Goal: Task Accomplishment & Management: Use online tool/utility

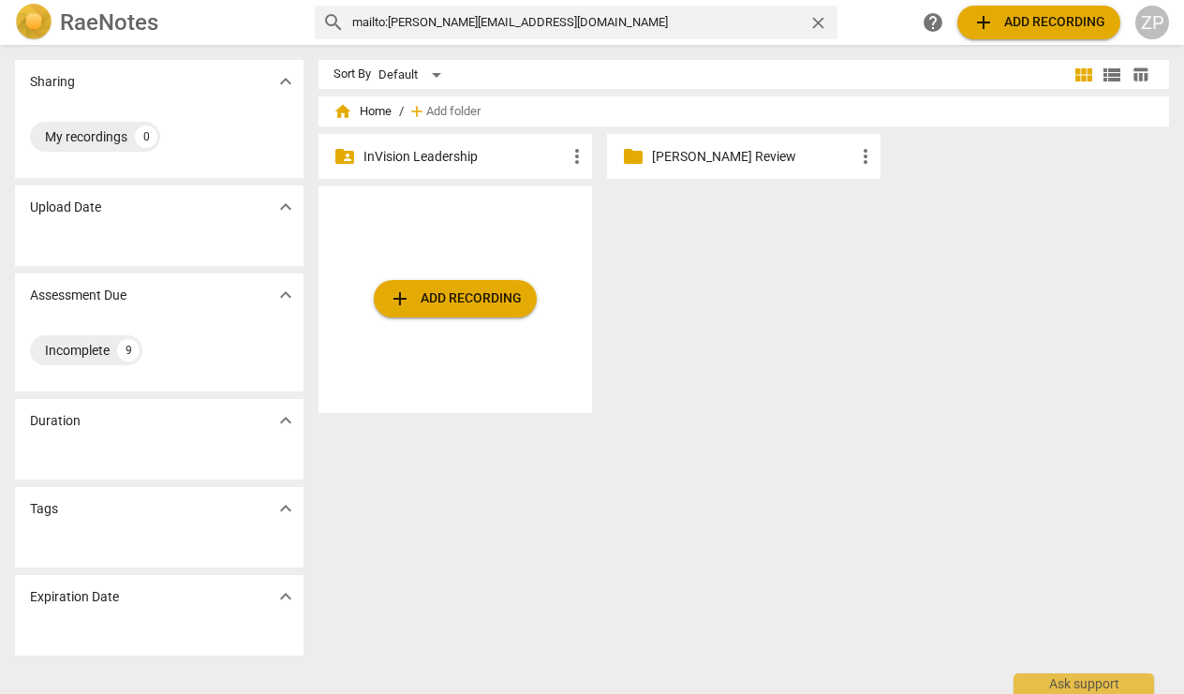
click at [818, 24] on span "close" at bounding box center [818, 23] width 20 height 20
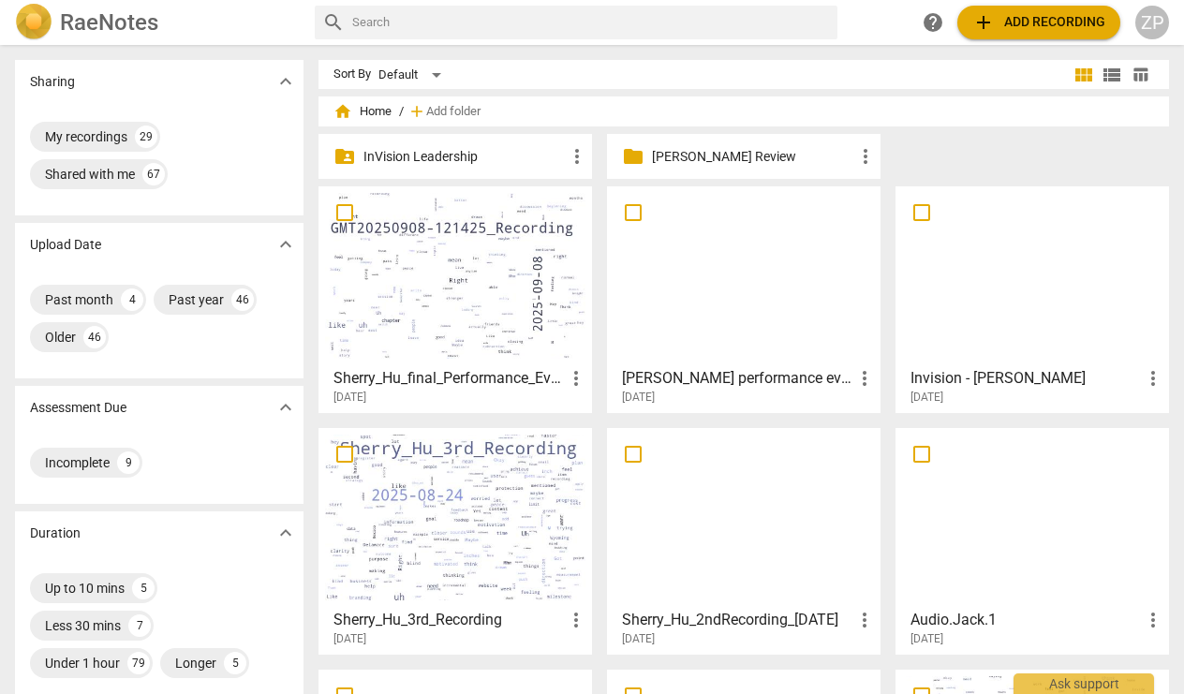
click at [721, 341] on div at bounding box center [743, 276] width 260 height 166
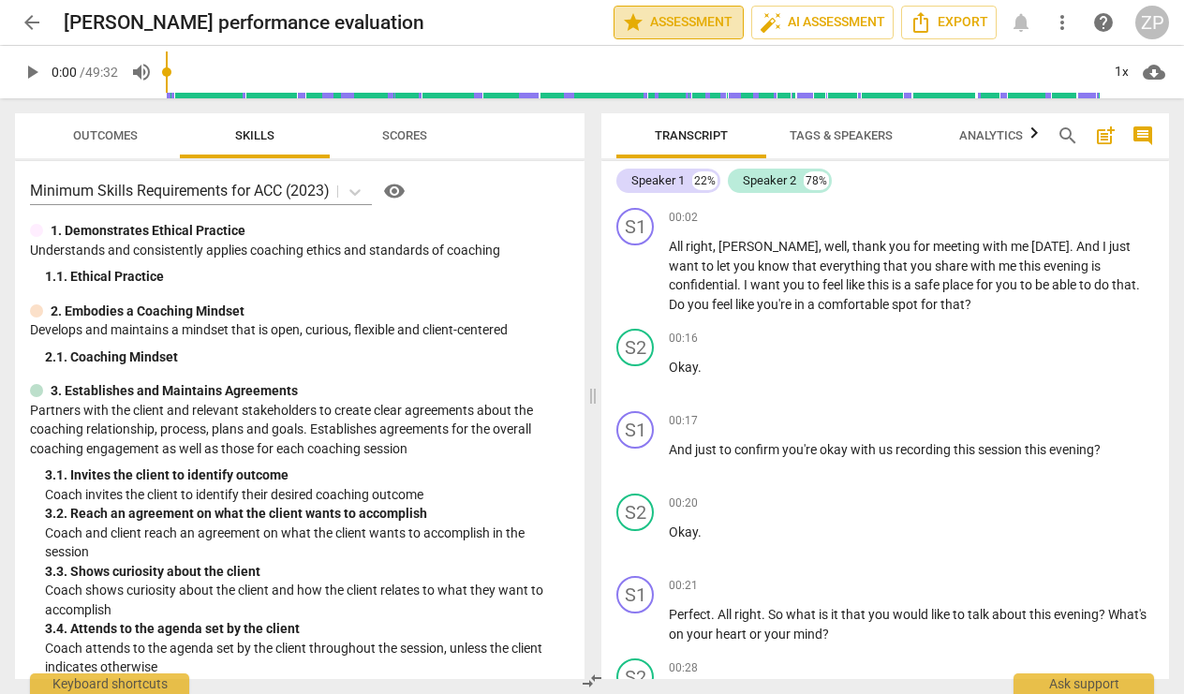
click at [686, 27] on span "star Assessment" at bounding box center [678, 22] width 113 height 22
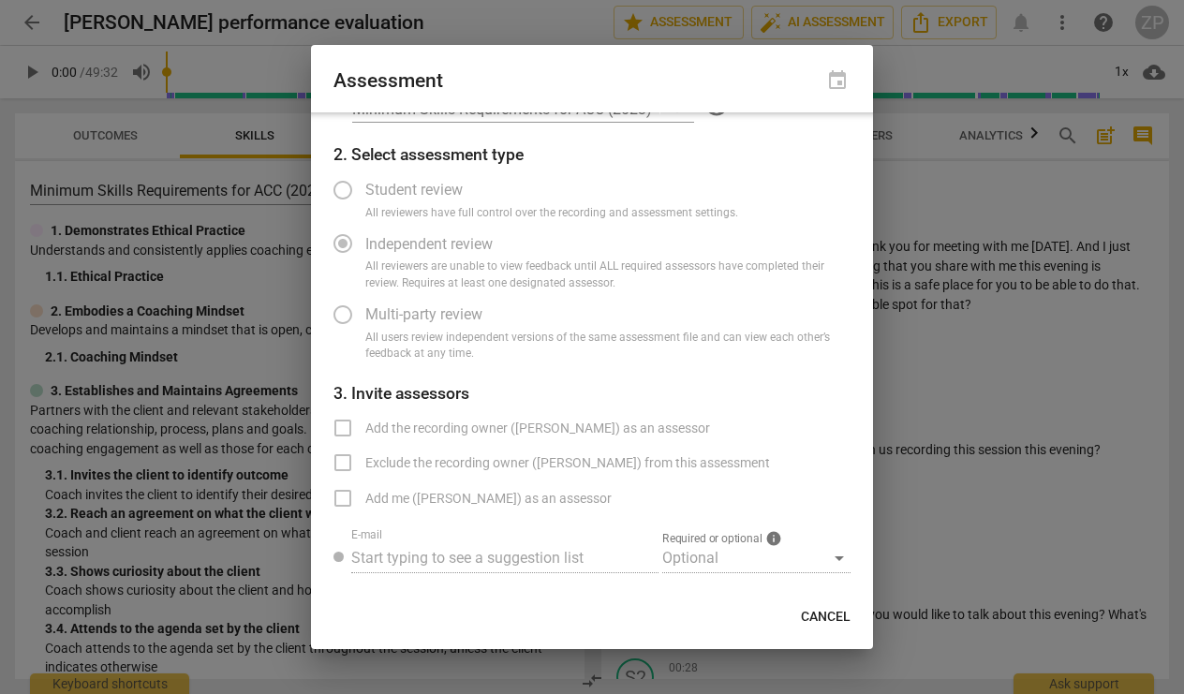
scroll to position [50, 0]
click at [476, 499] on span "Add me ([PERSON_NAME]) as an assessor" at bounding box center [488, 500] width 246 height 20
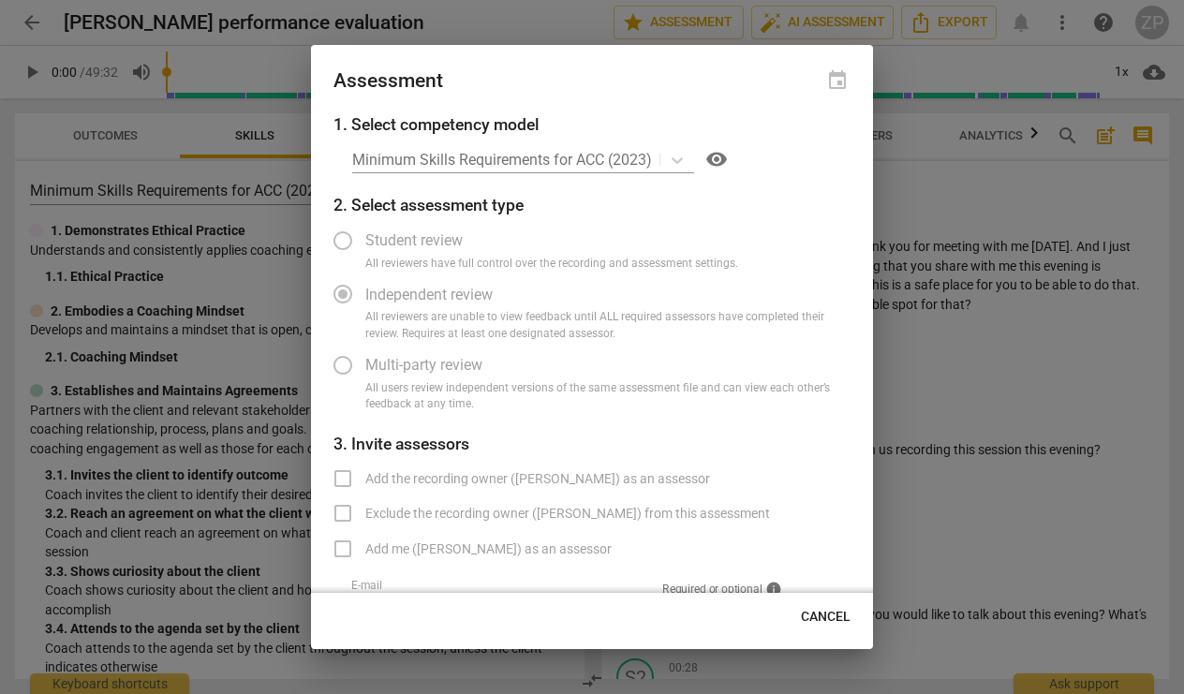
scroll to position [0, 0]
click at [817, 621] on span "Cancel" at bounding box center [826, 617] width 50 height 19
radio input "false"
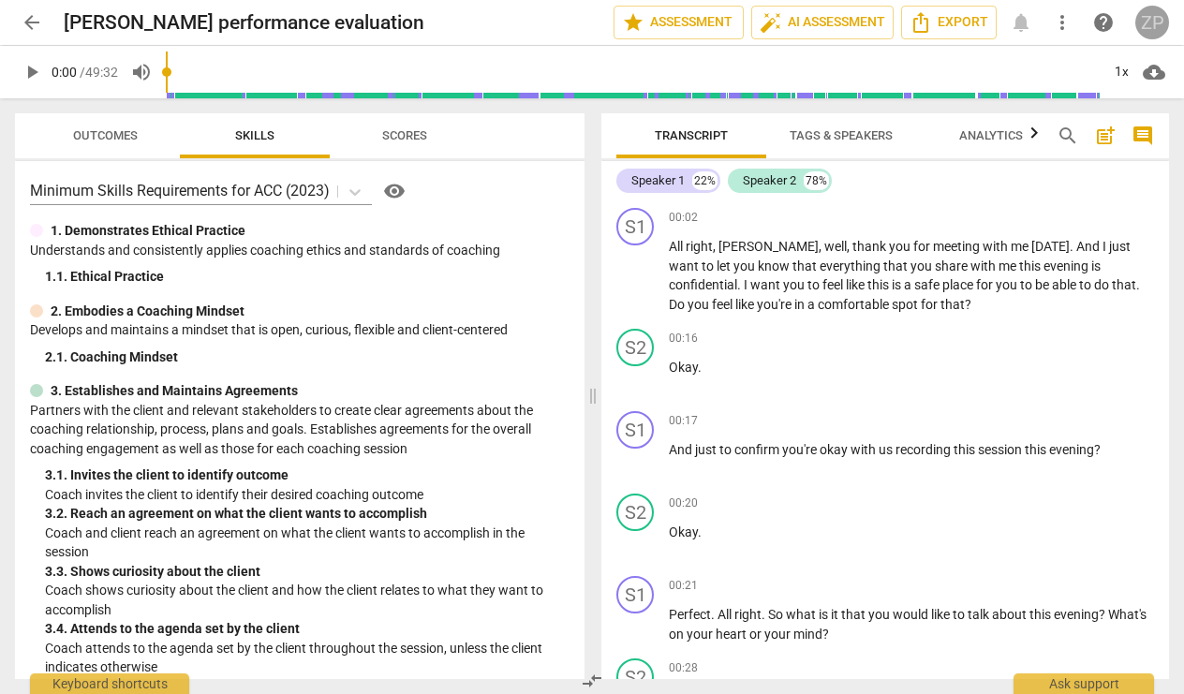
click at [1152, 32] on div "ZP" at bounding box center [1152, 23] width 34 height 34
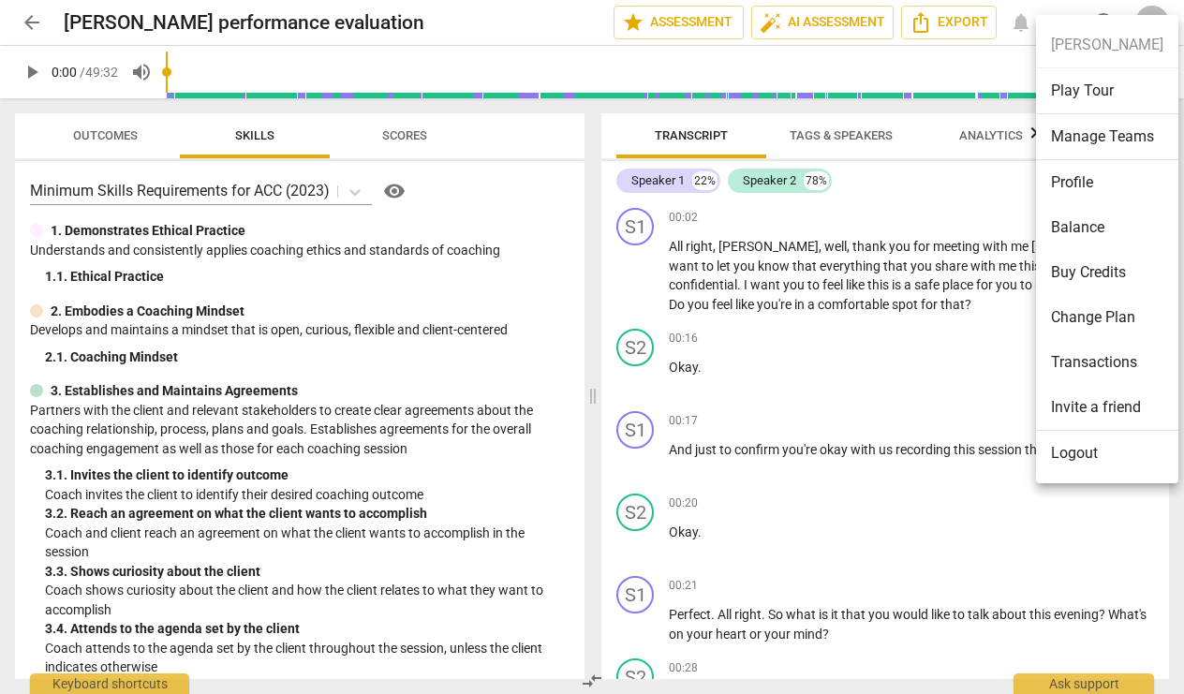
click at [571, 34] on div at bounding box center [592, 347] width 1184 height 694
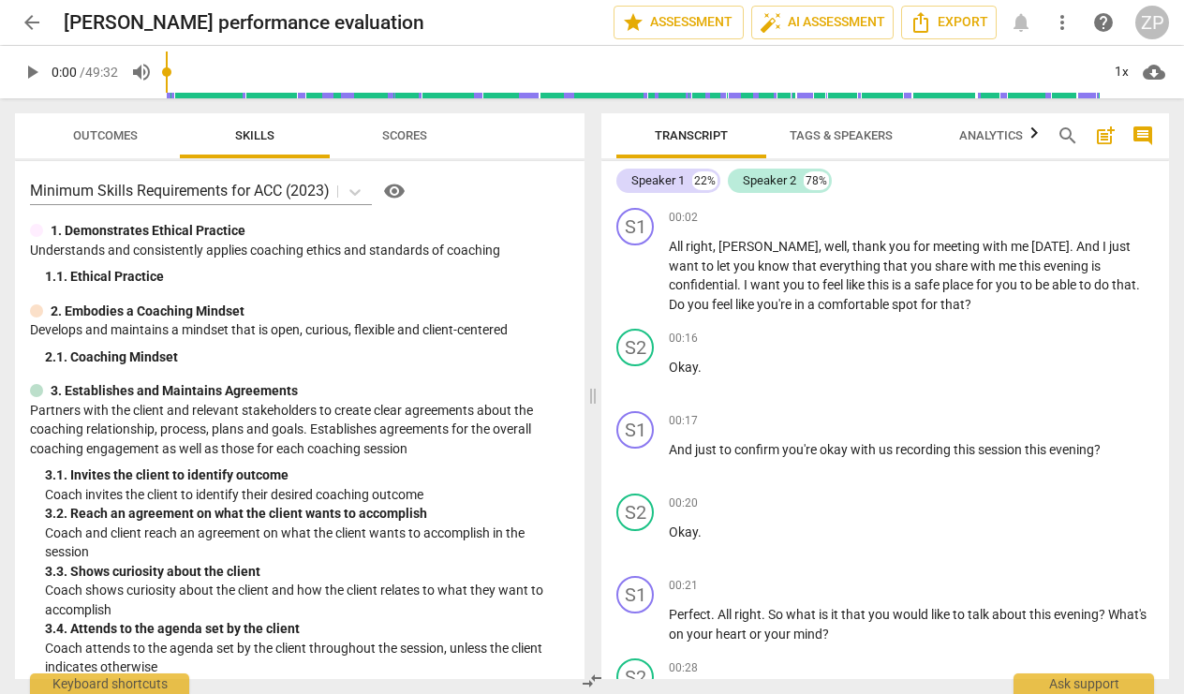
click at [1142, 142] on span "comment" at bounding box center [1142, 136] width 22 height 22
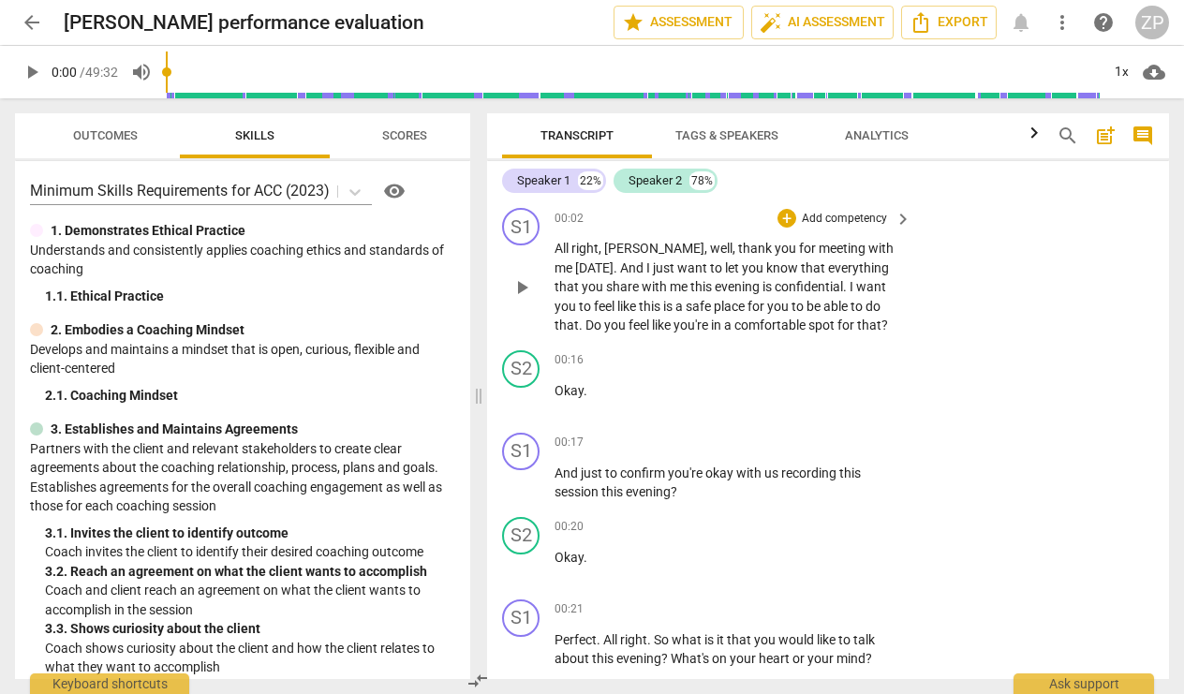
click at [838, 219] on p "Add competency" at bounding box center [844, 219] width 89 height 17
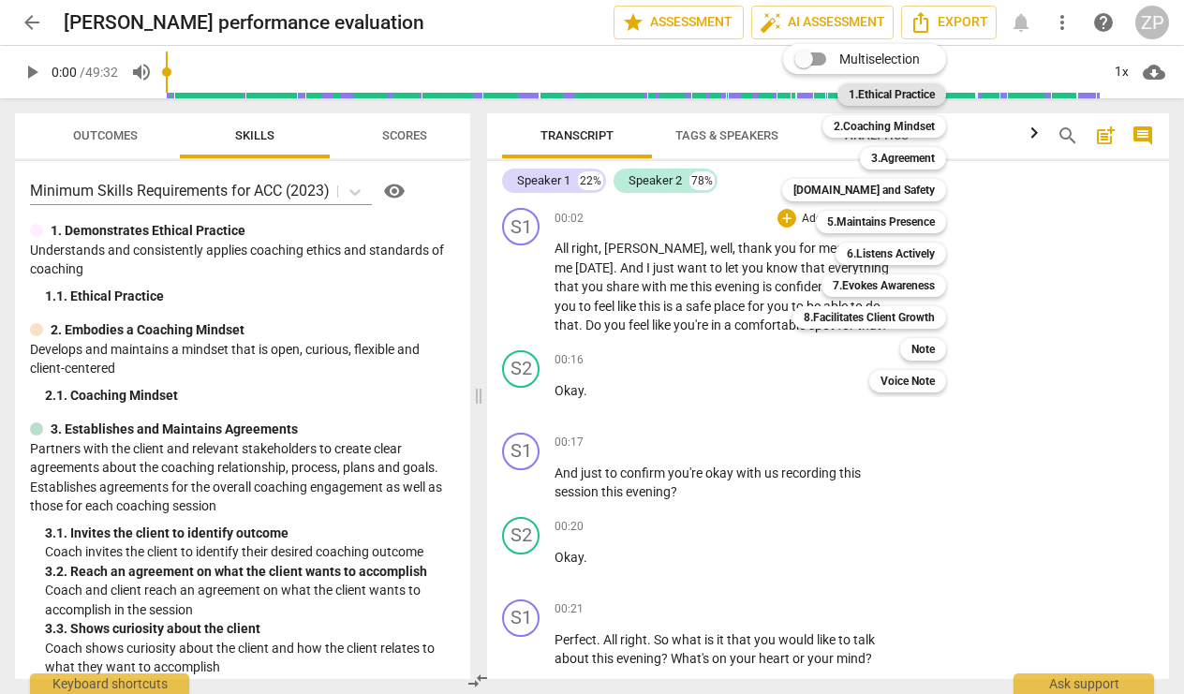
click at [895, 94] on b "1.Ethical Practice" at bounding box center [891, 94] width 86 height 22
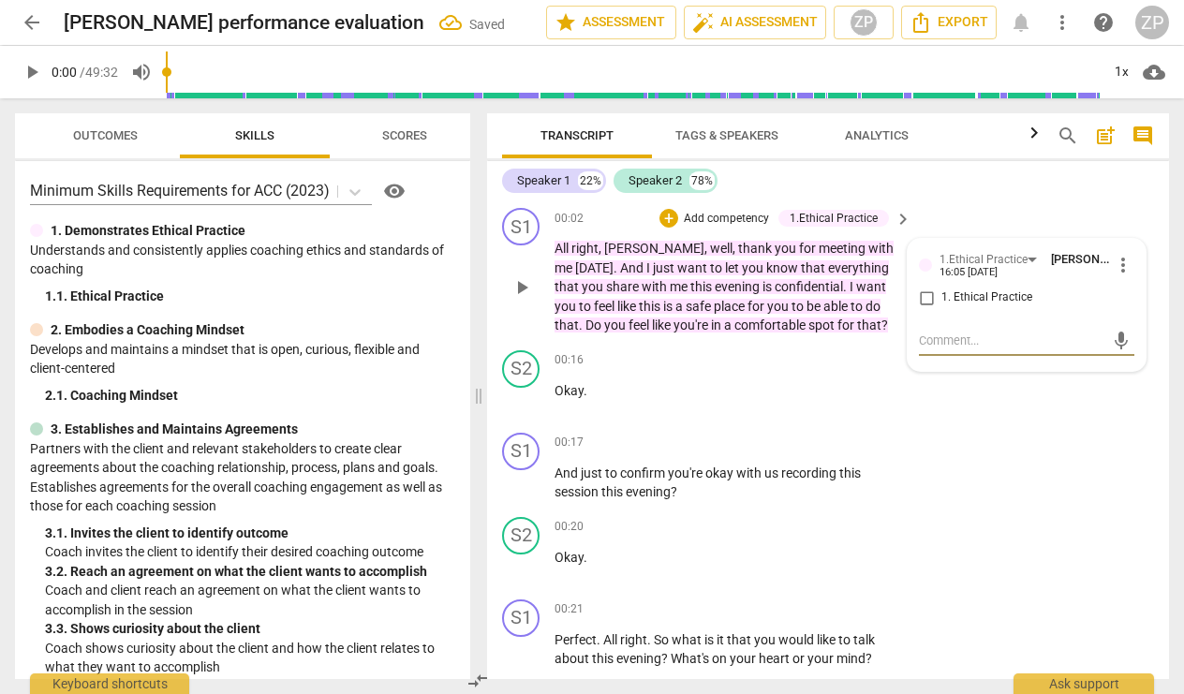
click at [925, 301] on input "1. Ethical Practice" at bounding box center [926, 298] width 30 height 22
checkbox input "true"
click at [945, 201] on div "S1 play_arrow pause 00:02 + Add competency 1.Ethical Practice keyboard_arrow_ri…" at bounding box center [828, 271] width 682 height 142
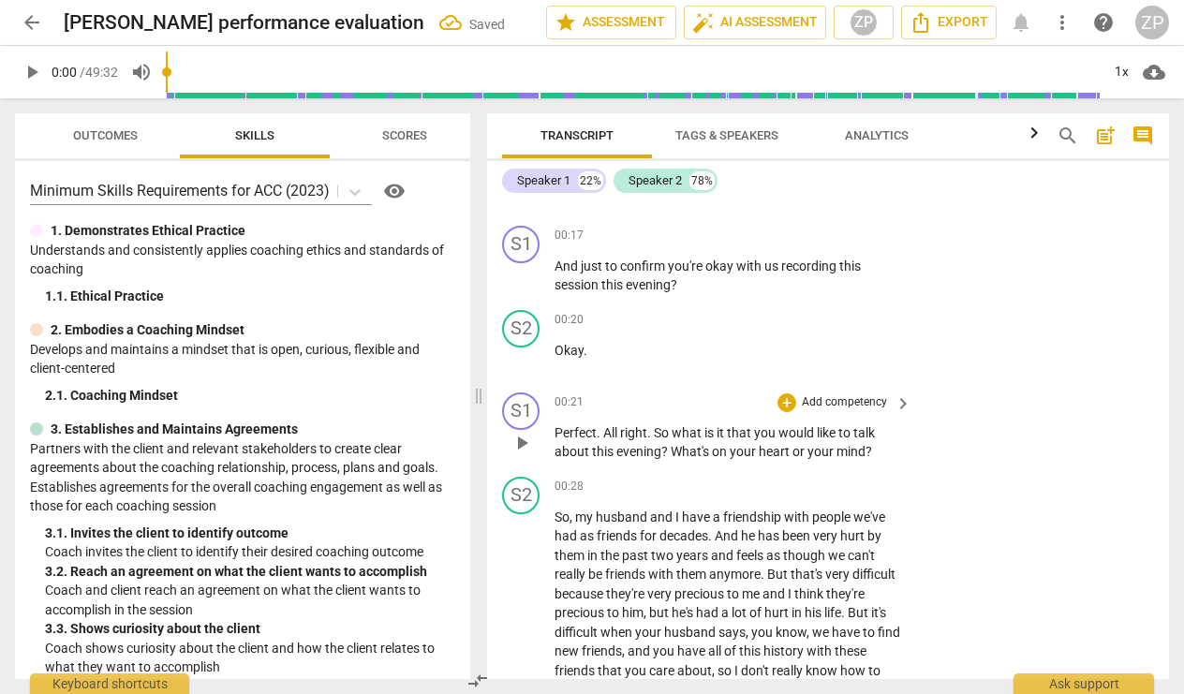
scroll to position [209, 0]
click at [854, 398] on p "Add competency" at bounding box center [844, 400] width 89 height 17
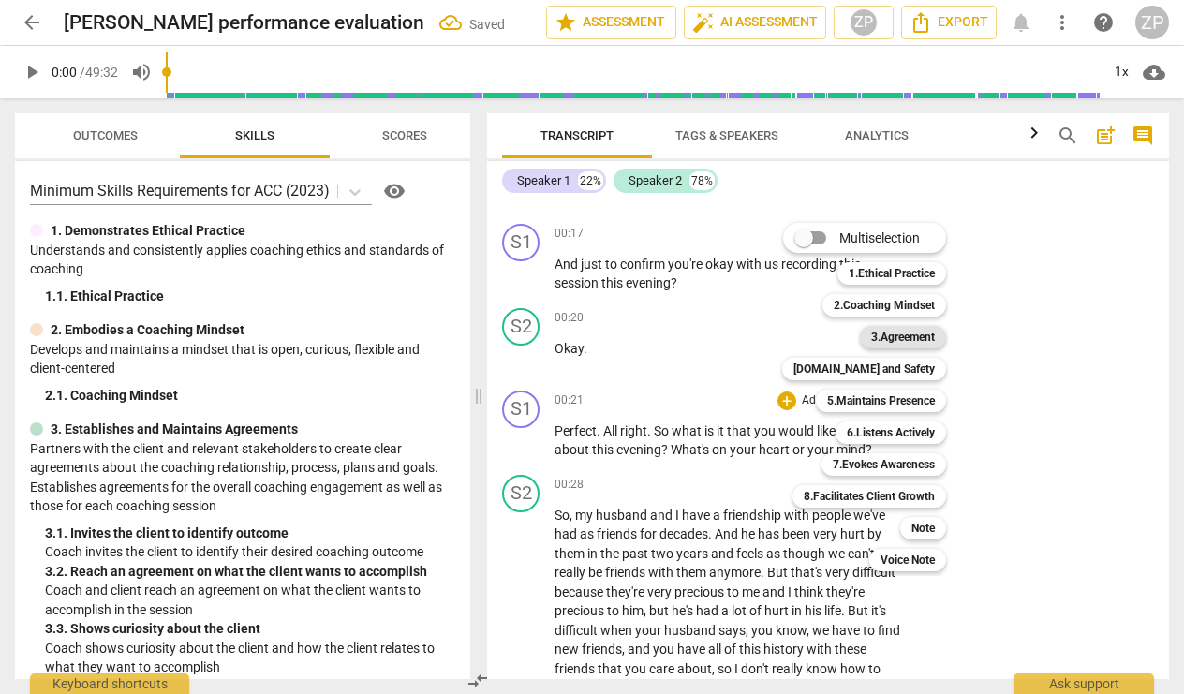
click at [889, 342] on b "3.Agreement" at bounding box center [903, 337] width 64 height 22
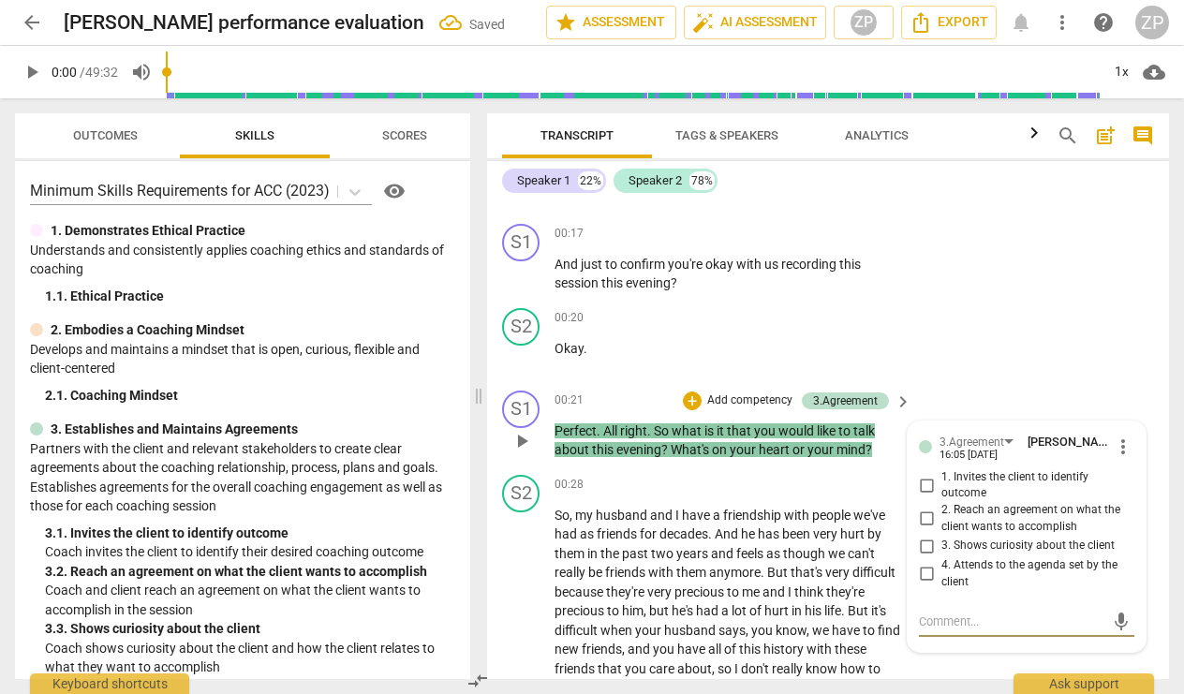
click at [927, 482] on input "1. Invites the client to identify outcome" at bounding box center [926, 485] width 30 height 22
checkbox input "true"
click at [964, 366] on div "S2 play_arrow pause 00:20 + Add competency keyboard_arrow_right Okay ." at bounding box center [828, 342] width 682 height 82
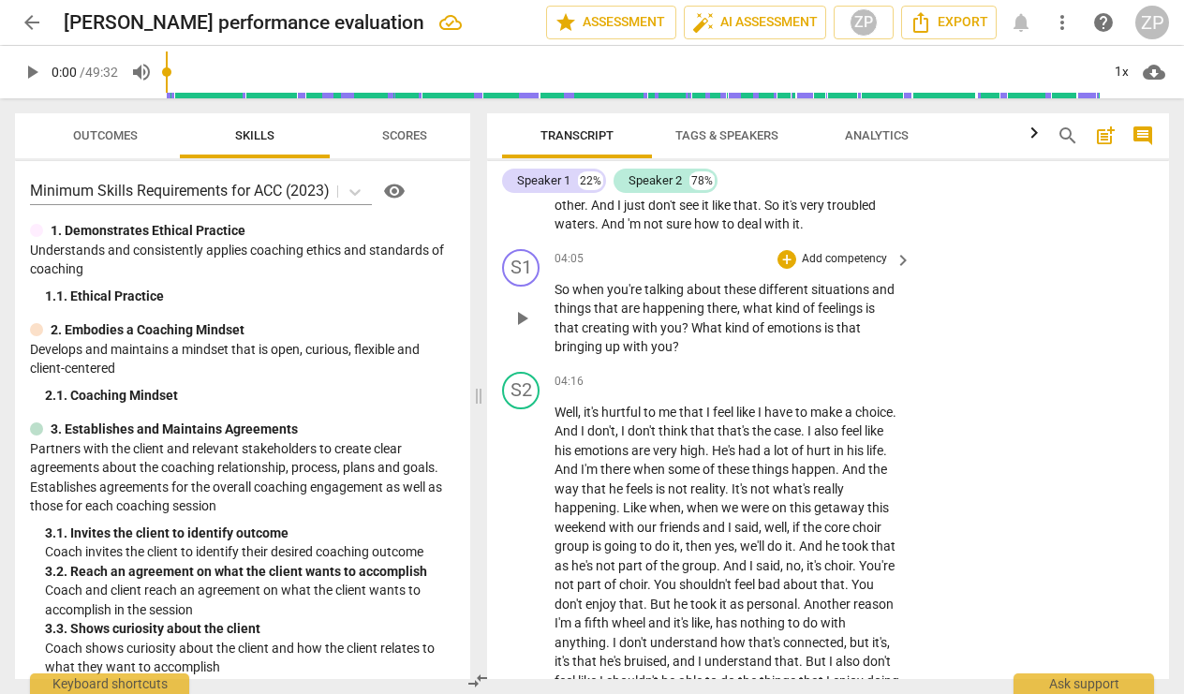
scroll to position [1330, 0]
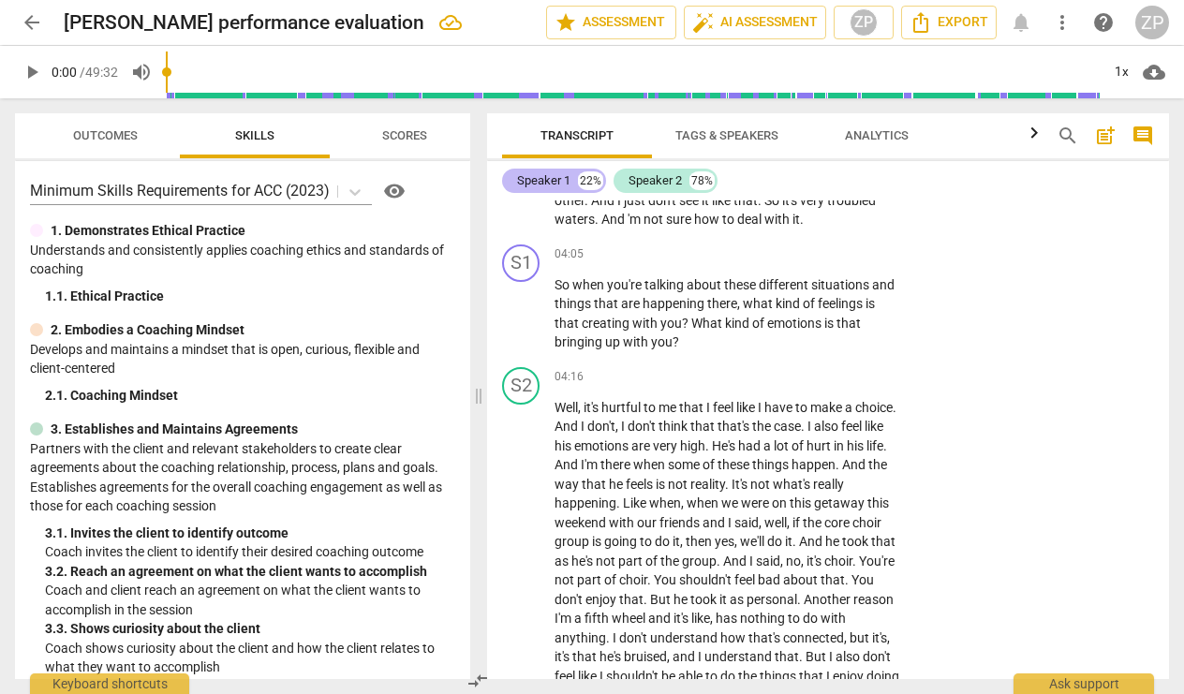
click at [539, 186] on div "Speaker 1" at bounding box center [543, 180] width 53 height 19
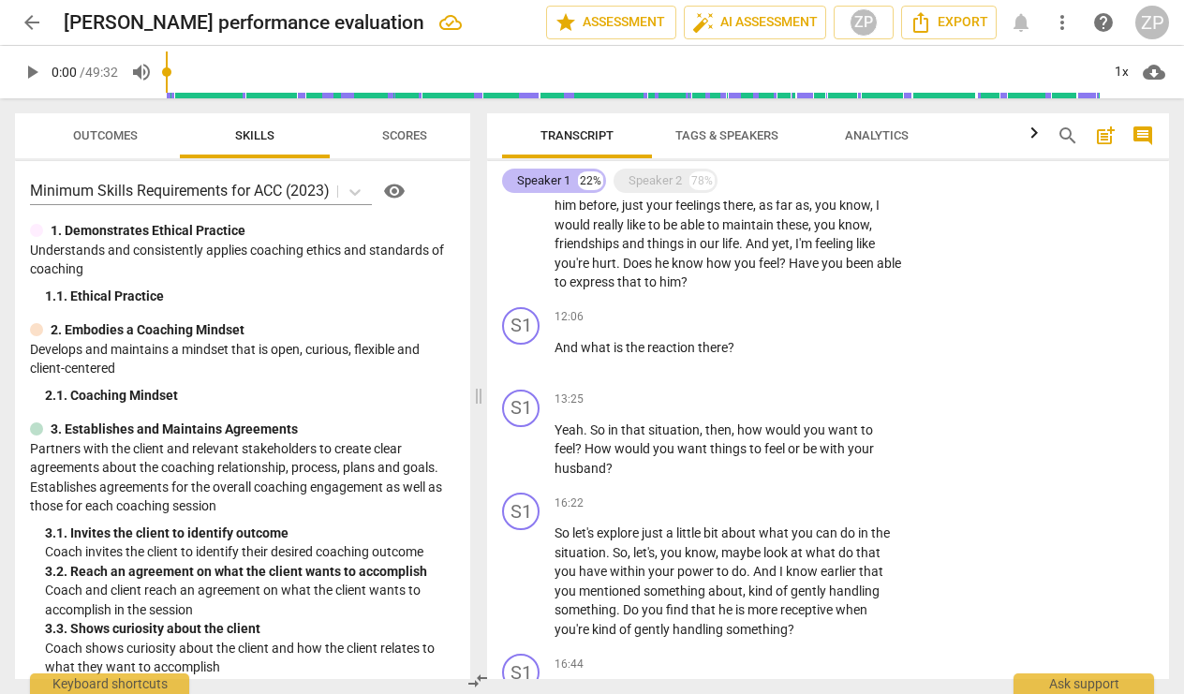
click at [539, 186] on div "Speaker 1" at bounding box center [543, 180] width 53 height 19
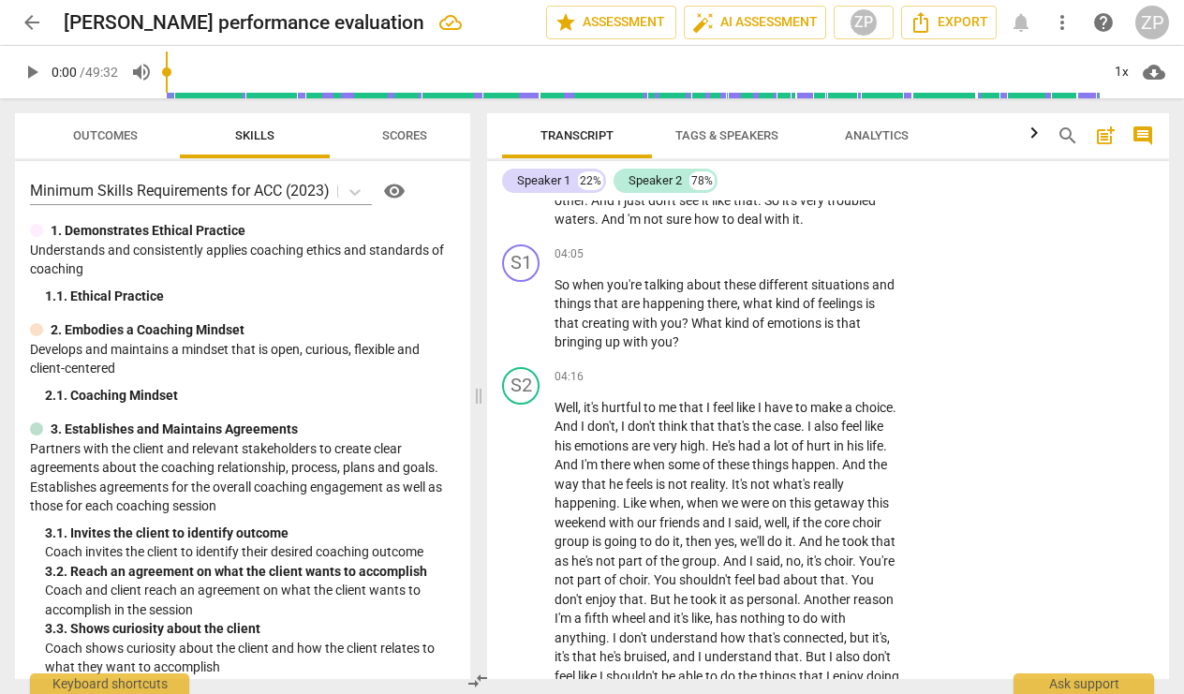
click at [756, 143] on span "Tags & Speakers" at bounding box center [727, 136] width 148 height 25
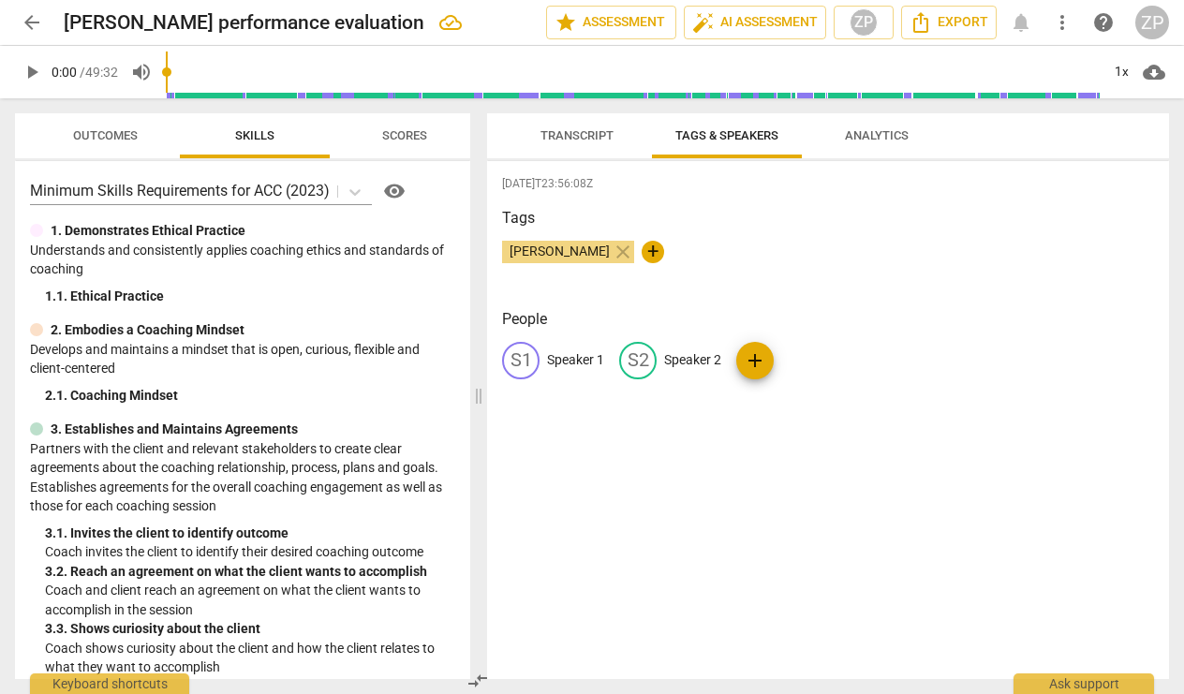
click at [576, 366] on p "Speaker 1" at bounding box center [575, 360] width 57 height 20
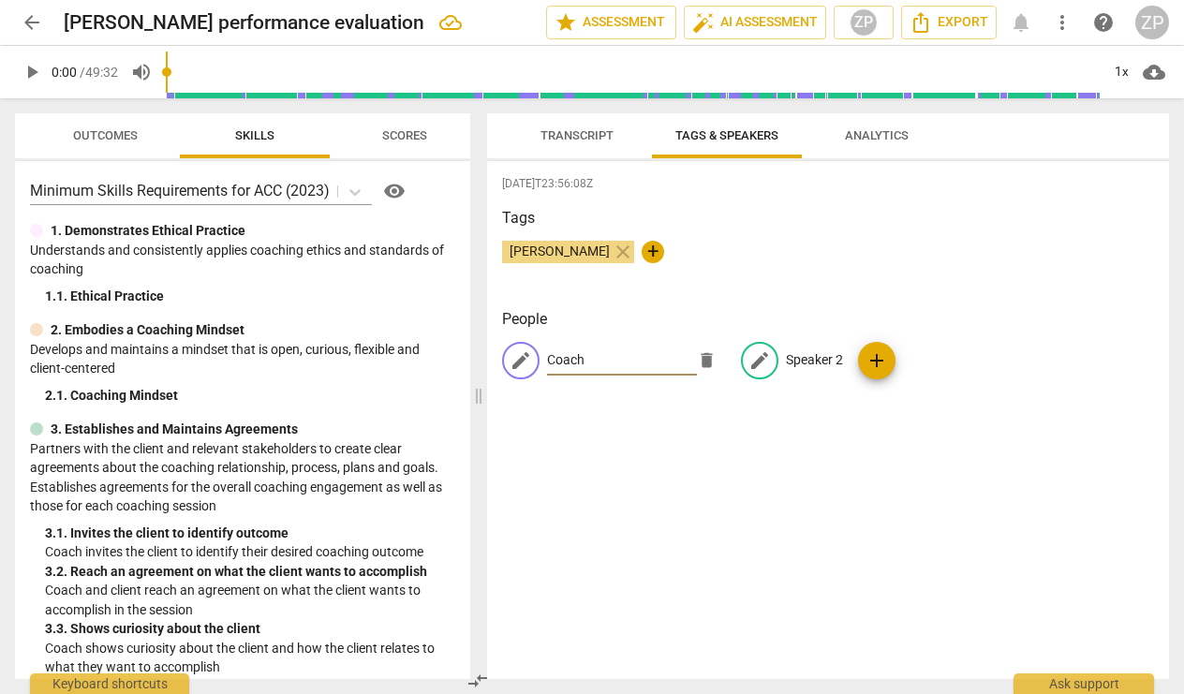
type input "Coach"
click at [806, 362] on p "Speaker 2" at bounding box center [814, 360] width 57 height 20
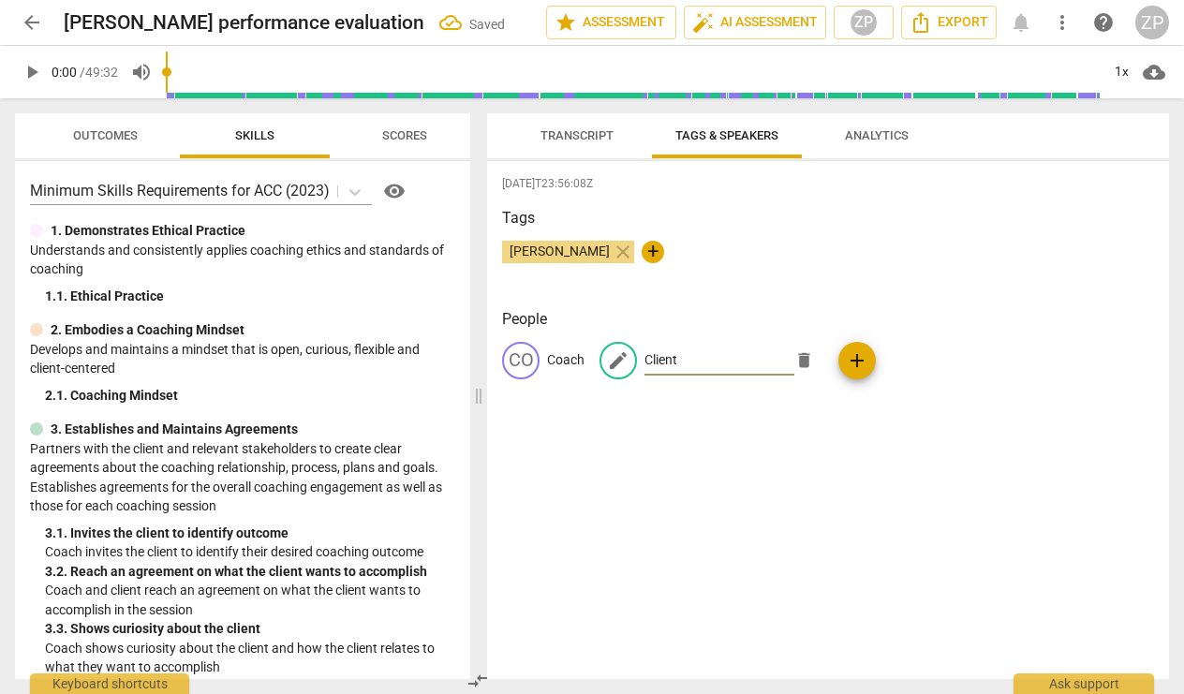
type input "Client"
click at [864, 286] on div "Tags [PERSON_NAME] close +" at bounding box center [828, 250] width 652 height 86
click at [611, 142] on span "Transcript" at bounding box center [577, 136] width 118 height 25
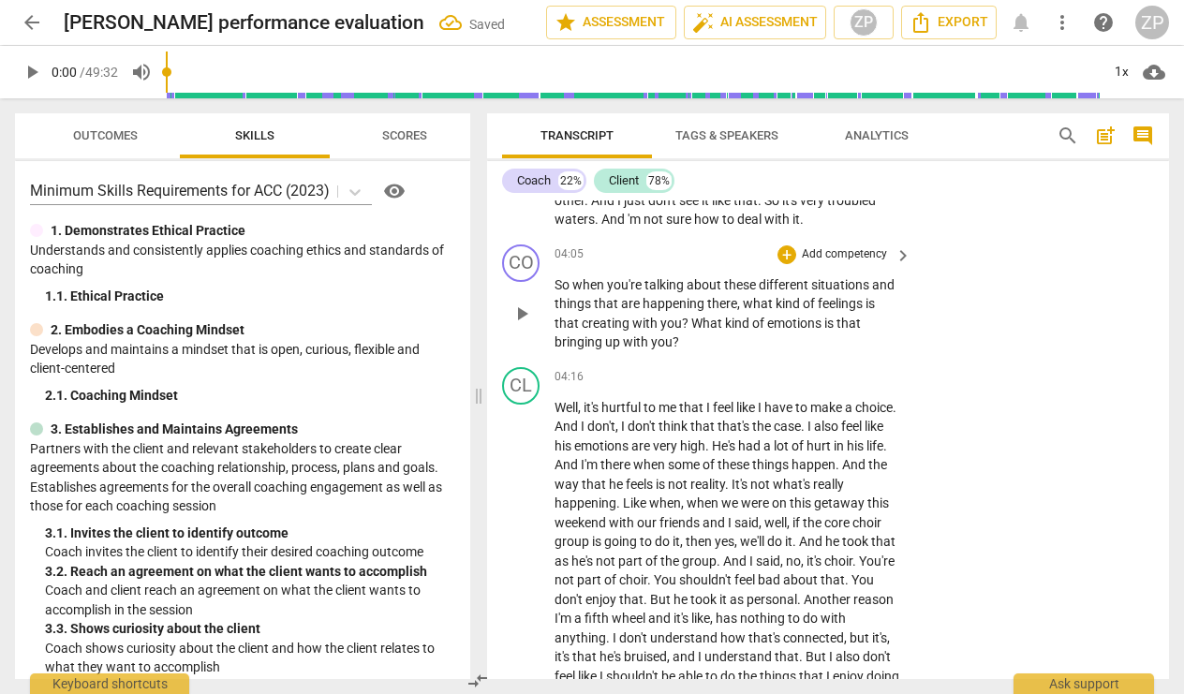
scroll to position [1312, 0]
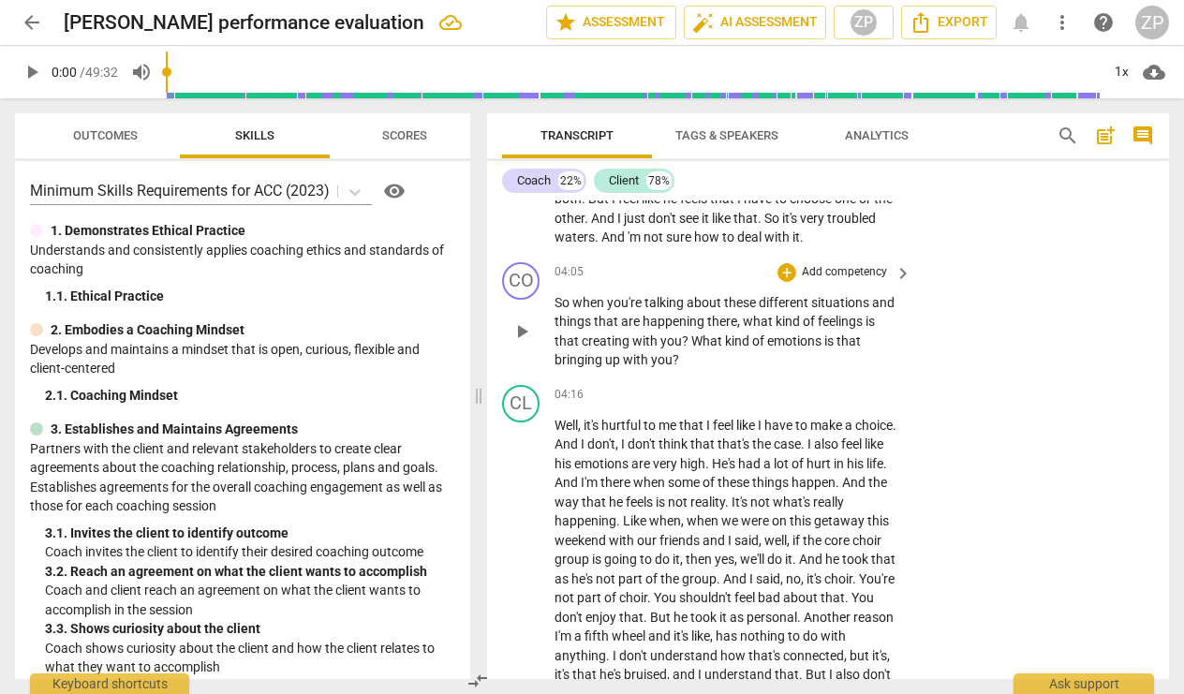
click at [835, 264] on p "Add competency" at bounding box center [844, 272] width 89 height 17
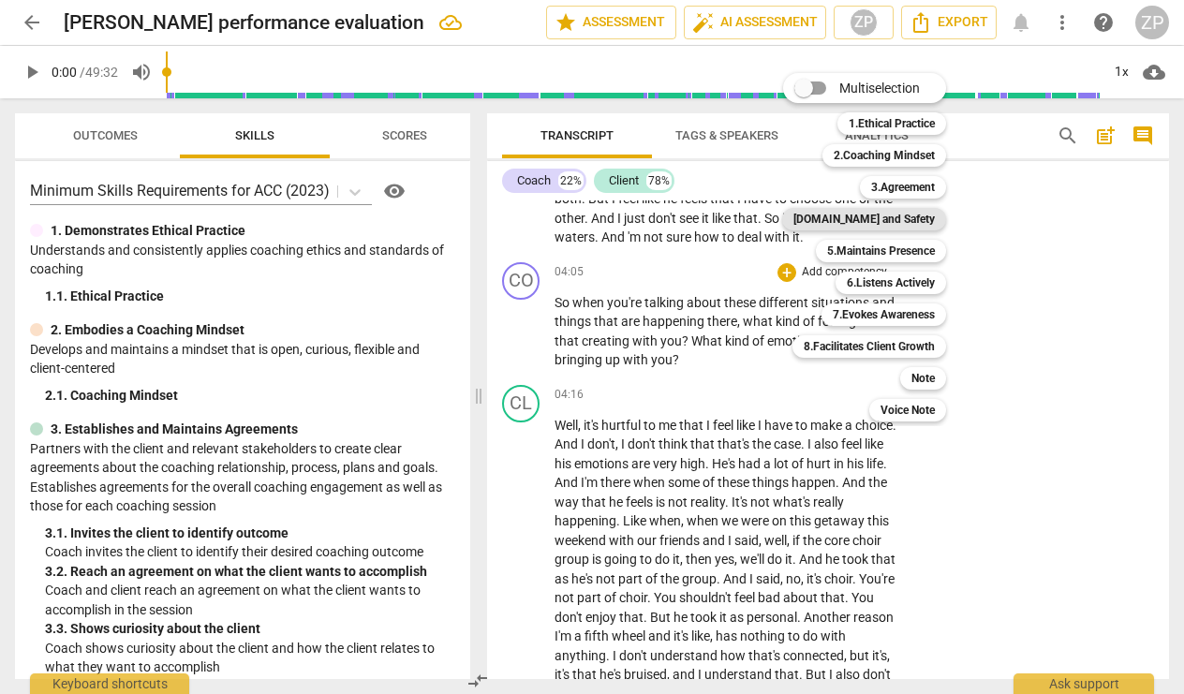
click at [871, 219] on b "[DOMAIN_NAME] and Safety" at bounding box center [863, 219] width 141 height 22
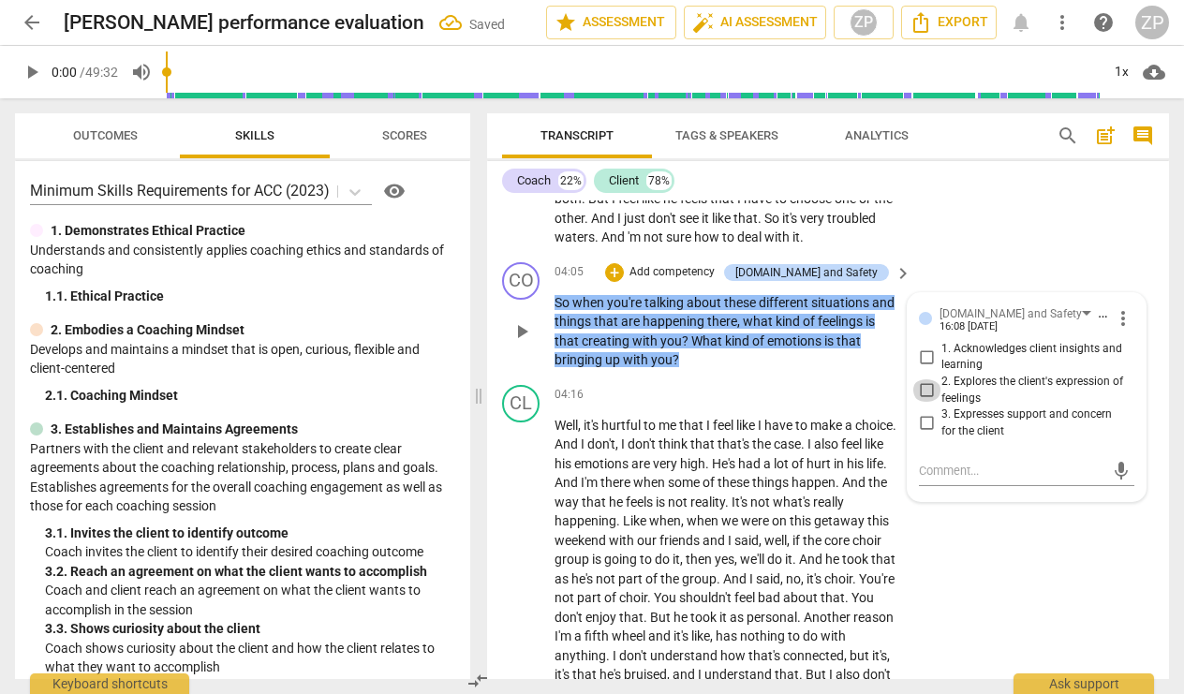
click at [925, 379] on input "2. Explores the client's expression of feelings" at bounding box center [926, 390] width 30 height 22
checkbox input "true"
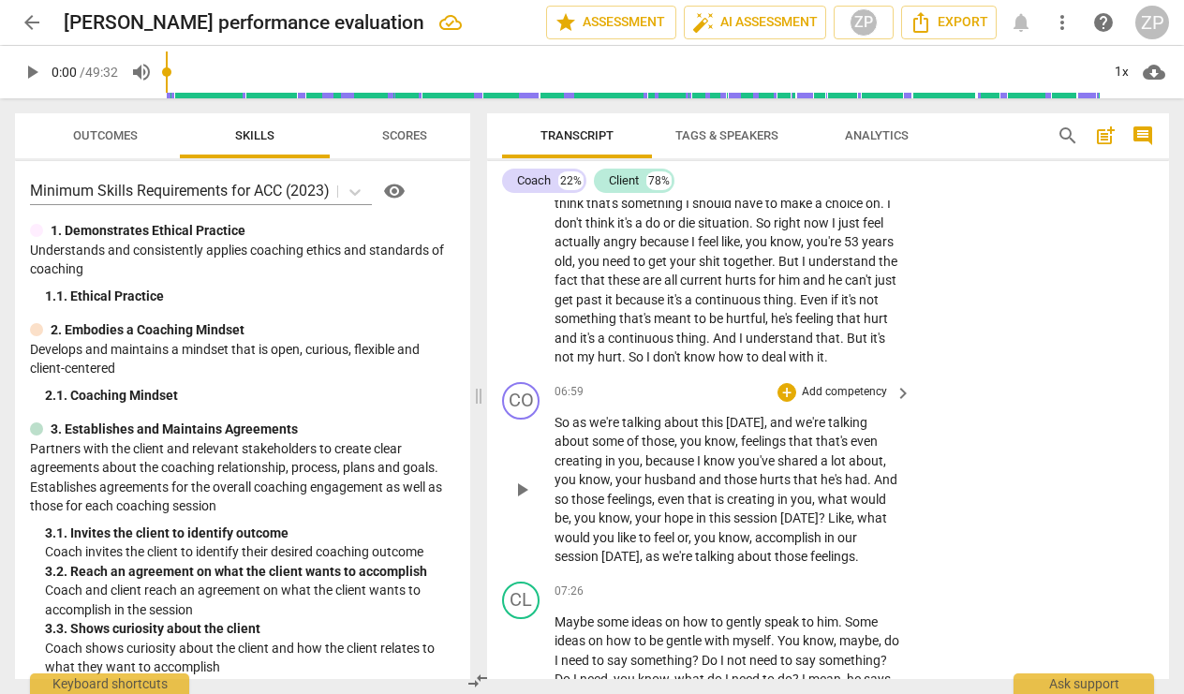
scroll to position [1981, 0]
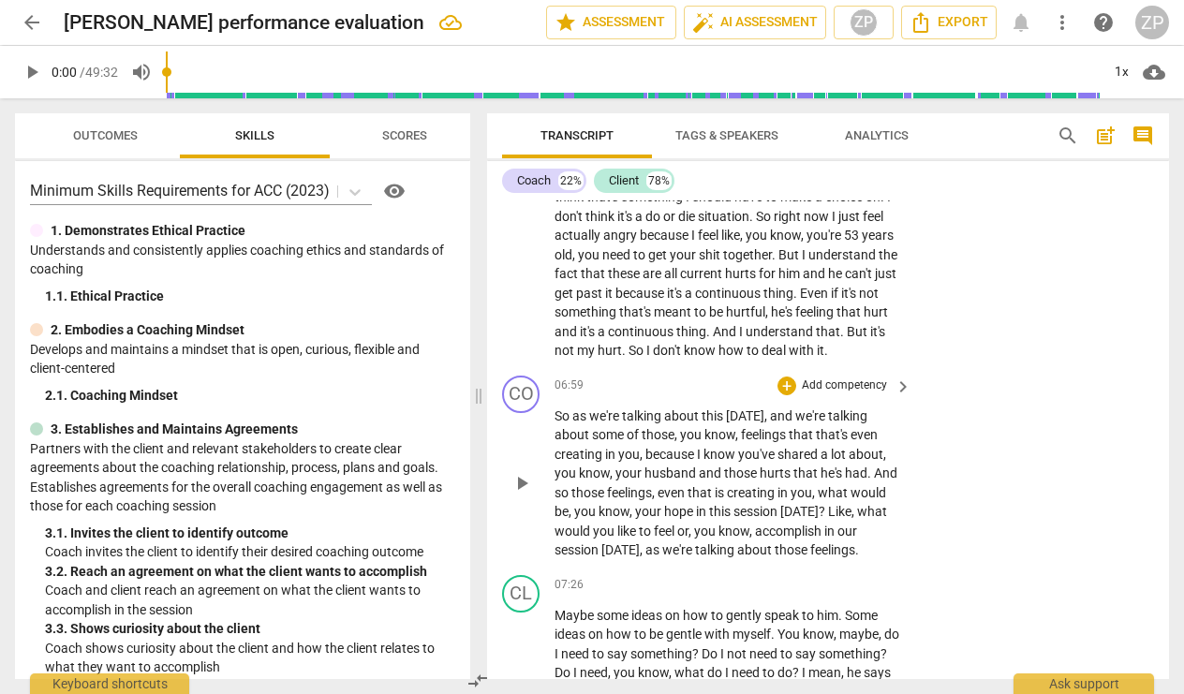
click at [839, 377] on p "Add competency" at bounding box center [844, 385] width 89 height 17
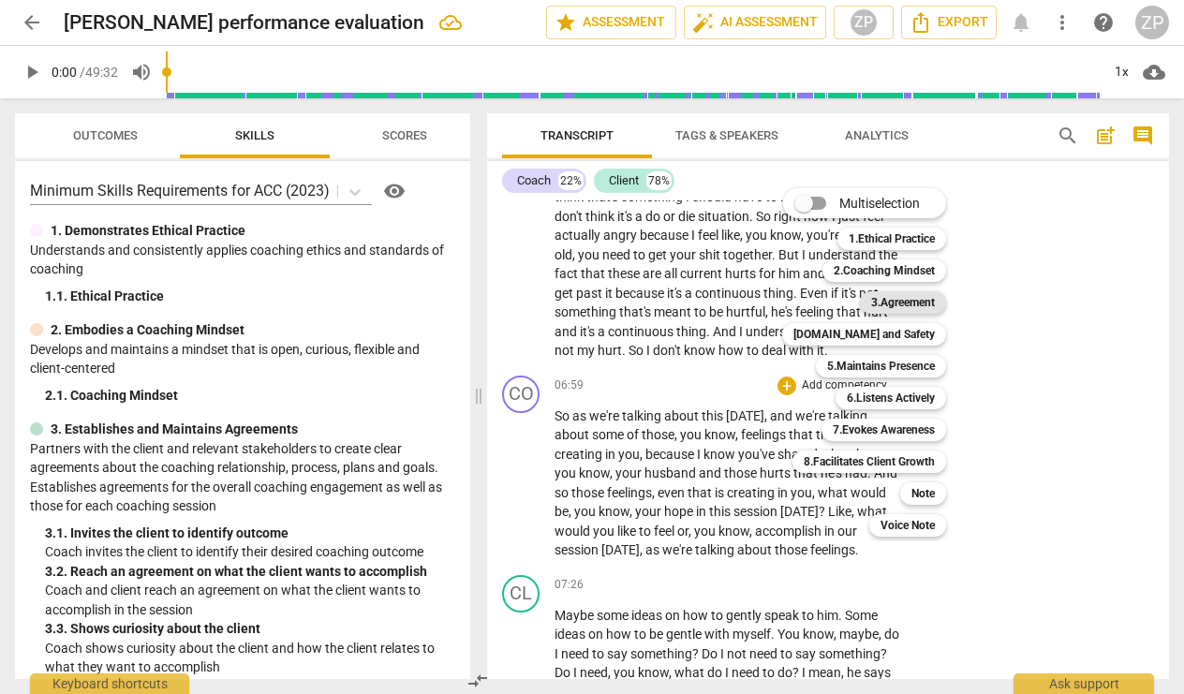
click at [889, 301] on b "3.Agreement" at bounding box center [903, 302] width 64 height 22
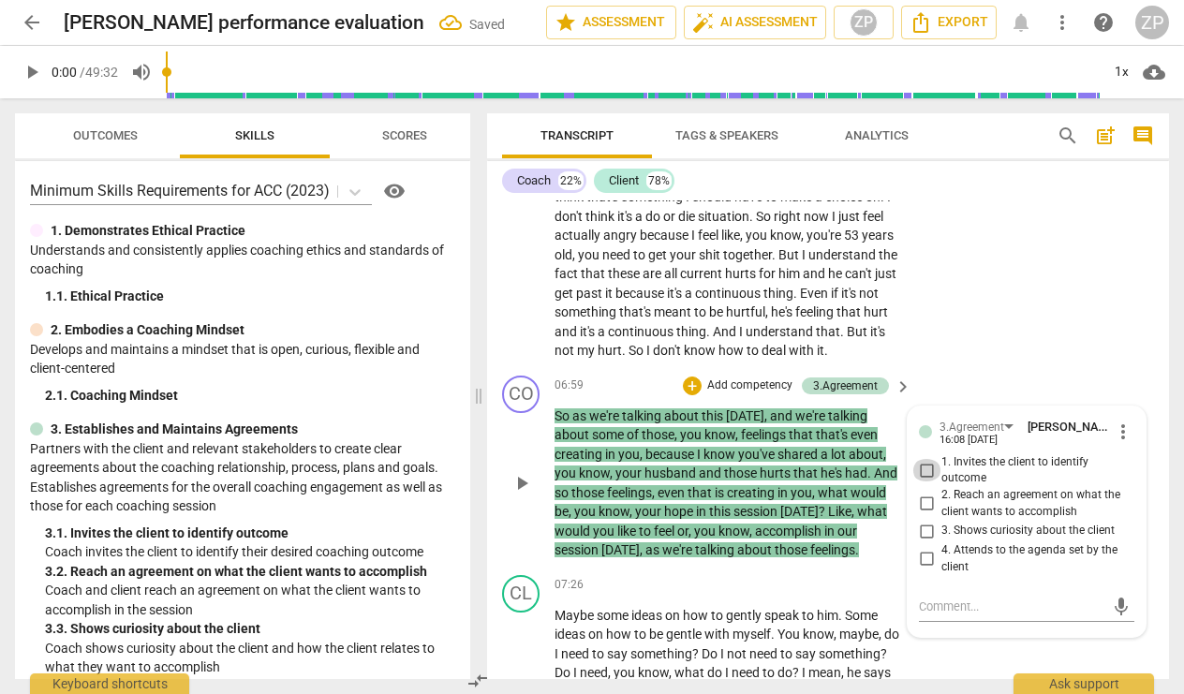
click at [920, 459] on input "1. Invites the client to identify outcome" at bounding box center [926, 470] width 30 height 22
checkbox input "true"
click at [947, 342] on div "CL play_arrow pause 04:16 + Add competency keyboard_arrow_right Well , it's hur…" at bounding box center [828, 38] width 682 height 660
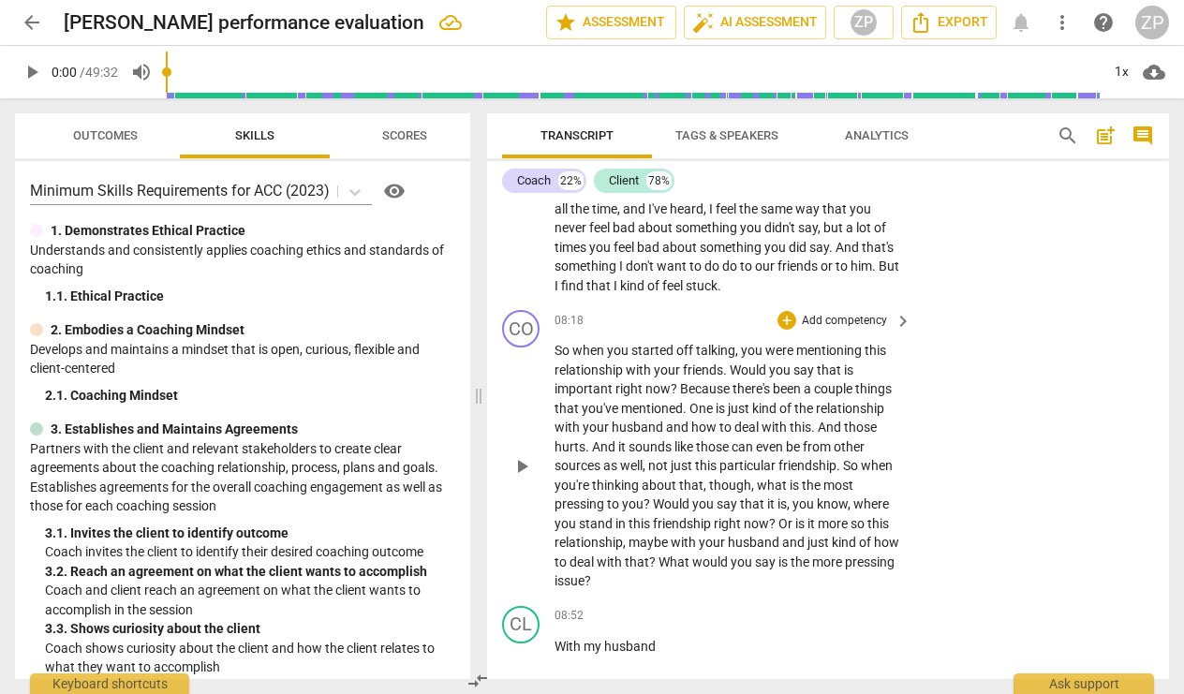
scroll to position [2467, 0]
click at [836, 311] on p "Add competency" at bounding box center [844, 319] width 89 height 17
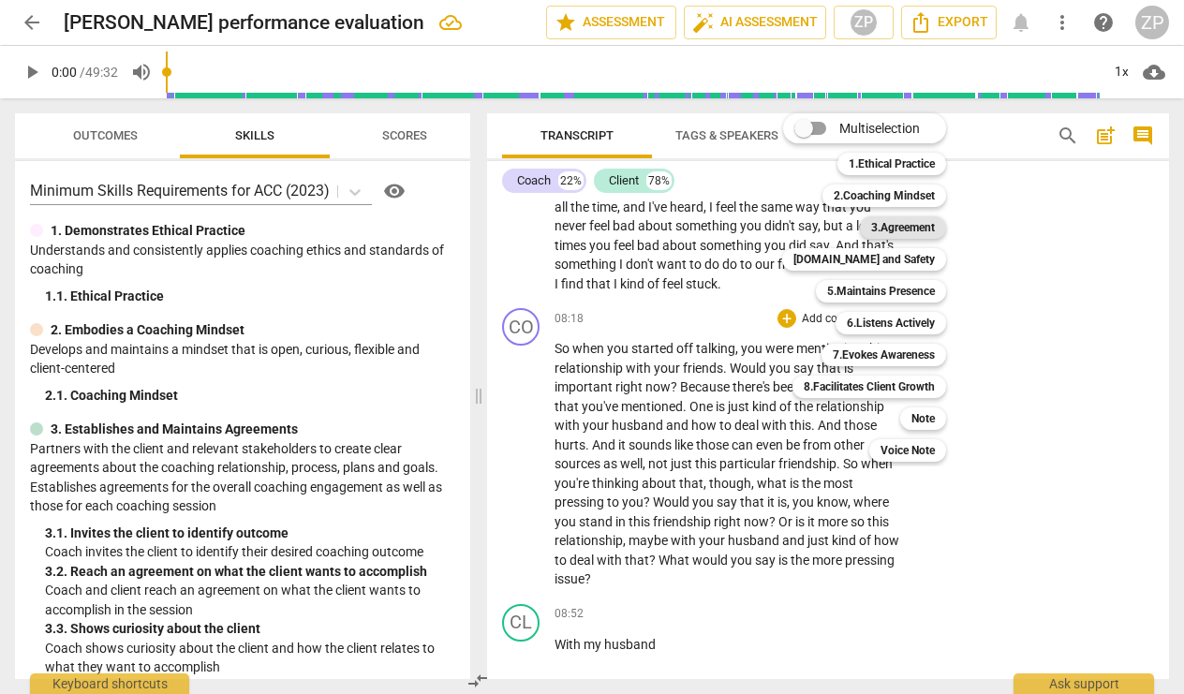
click at [889, 226] on b "3.Agreement" at bounding box center [903, 227] width 64 height 22
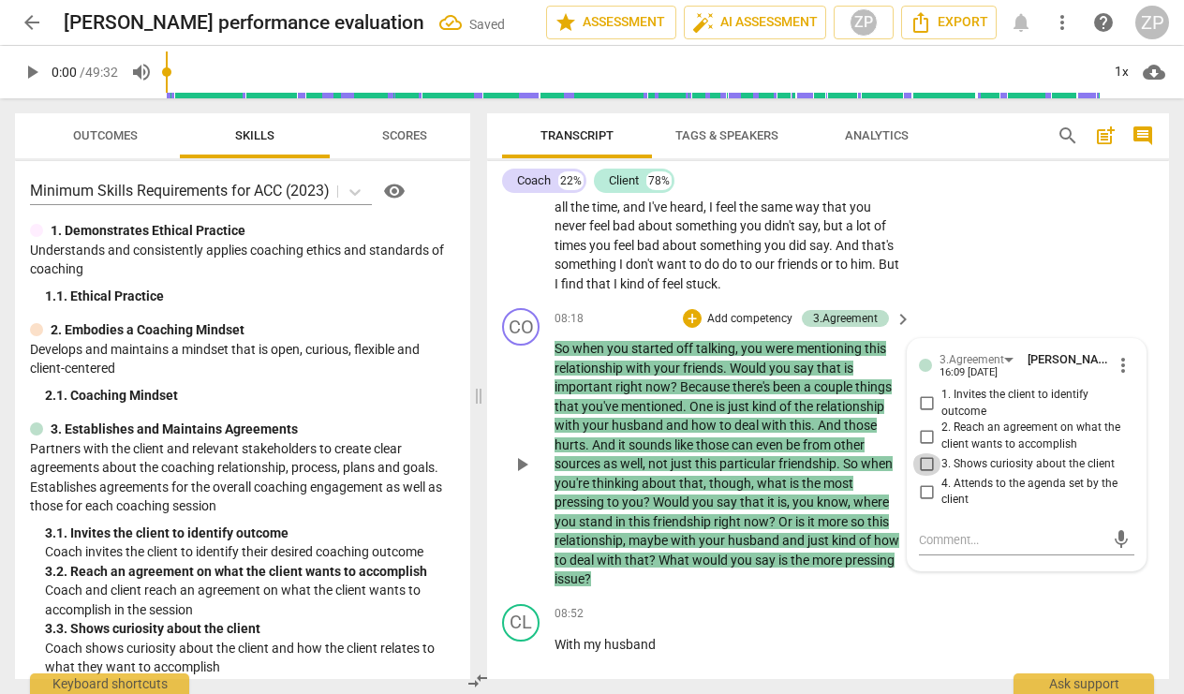
click at [920, 453] on input "3. Shows curiosity about the client" at bounding box center [926, 464] width 30 height 22
checkbox input "true"
click at [926, 392] on input "1. Invites the client to identify outcome" at bounding box center [926, 403] width 30 height 22
checkbox input "true"
click at [961, 262] on div "CL play_arrow pause 07:26 + Add competency keyboard_arrow_right Maybe some idea…" at bounding box center [828, 191] width 682 height 219
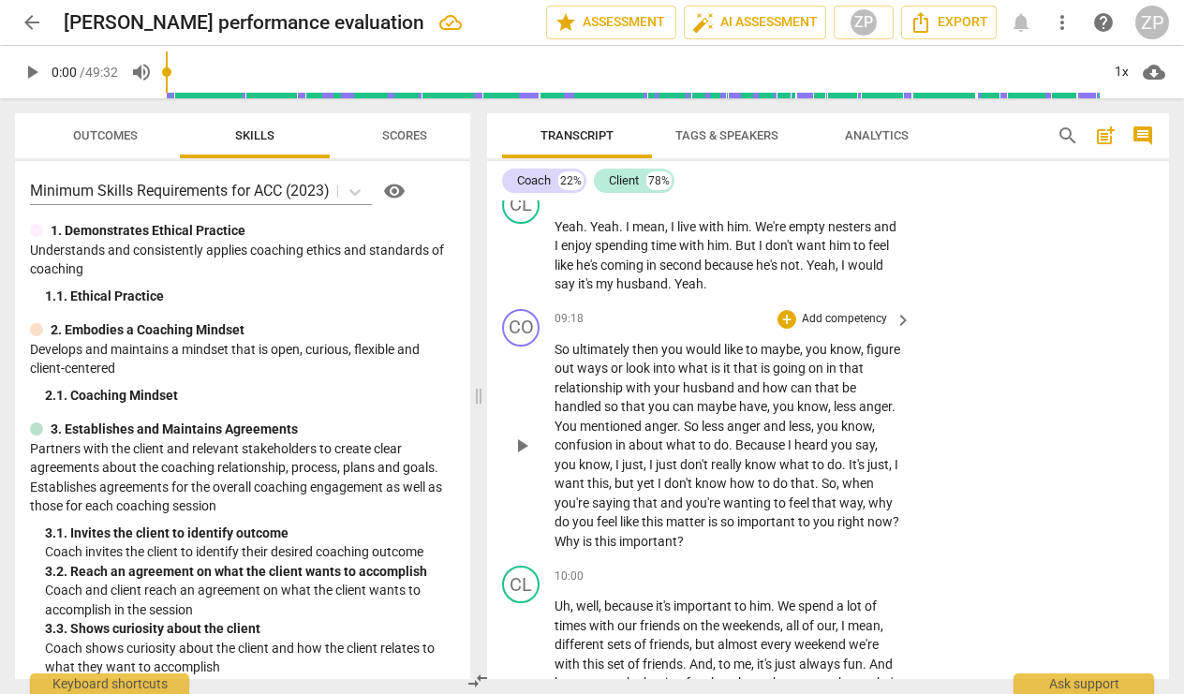
scroll to position [3055, 0]
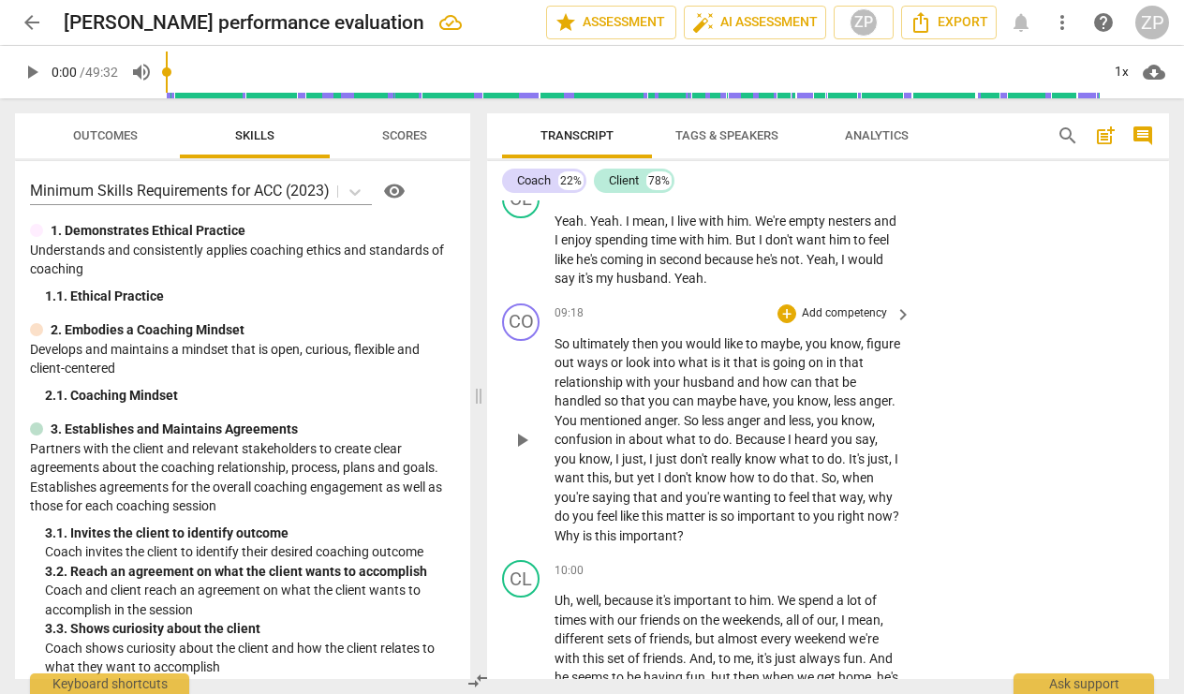
click at [836, 305] on p "Add competency" at bounding box center [844, 313] width 89 height 17
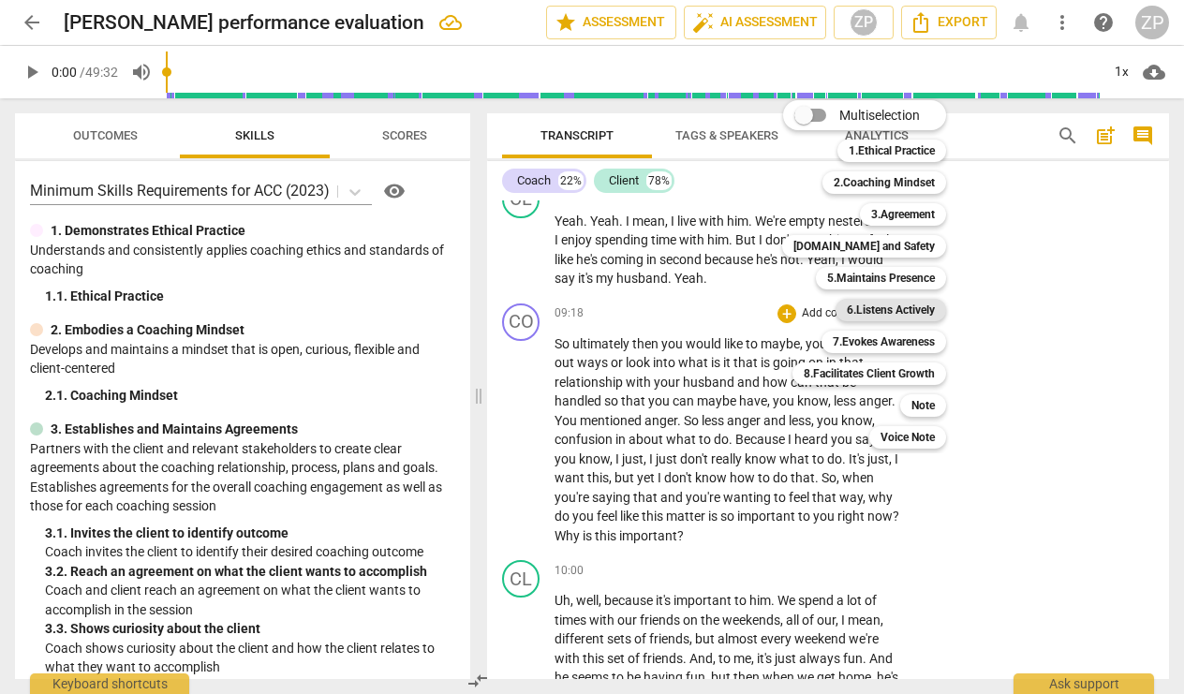
click at [908, 316] on b "6.Listens Actively" at bounding box center [891, 310] width 88 height 22
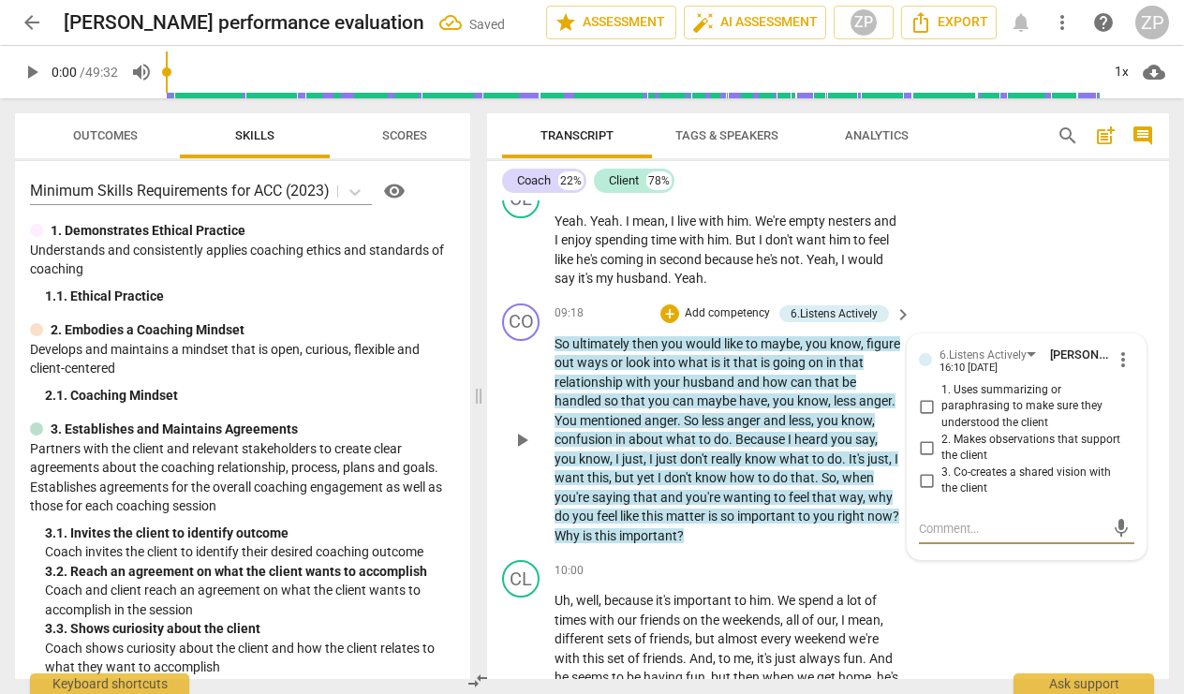
click at [922, 395] on input "1. Uses summarizing or paraphrasing to make sure they understood the client" at bounding box center [926, 406] width 30 height 22
checkbox input "true"
click at [741, 305] on p "Add competency" at bounding box center [727, 313] width 89 height 17
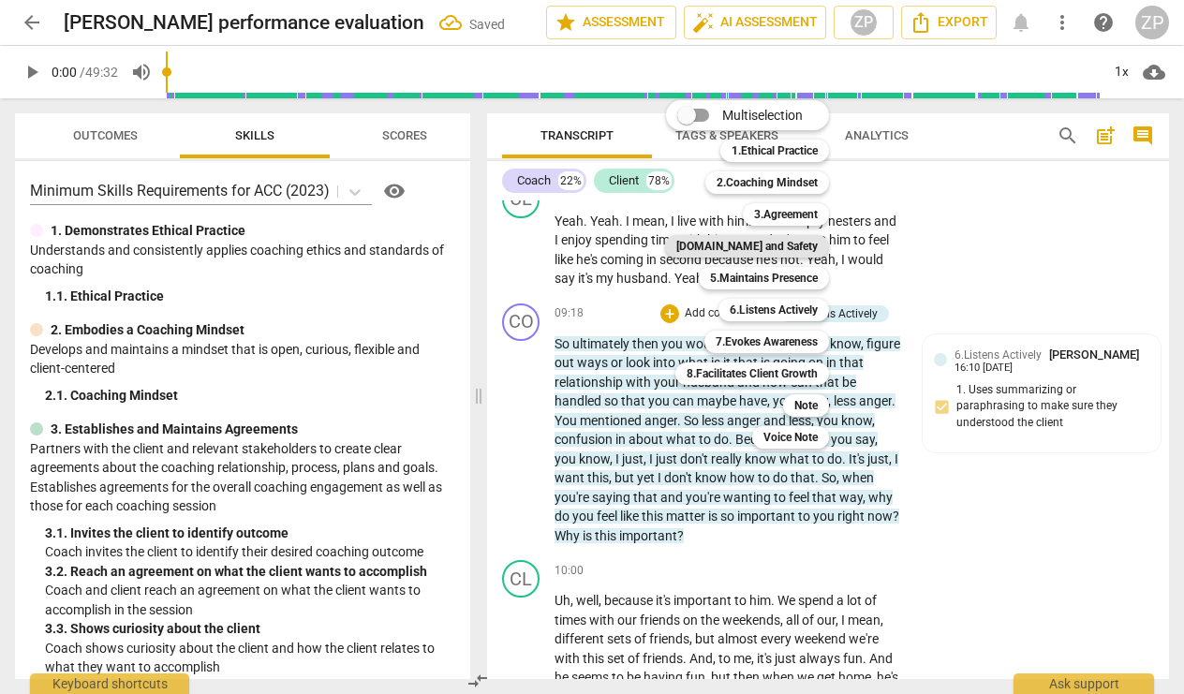
click at [764, 242] on b "[DOMAIN_NAME] and Safety" at bounding box center [746, 246] width 141 height 22
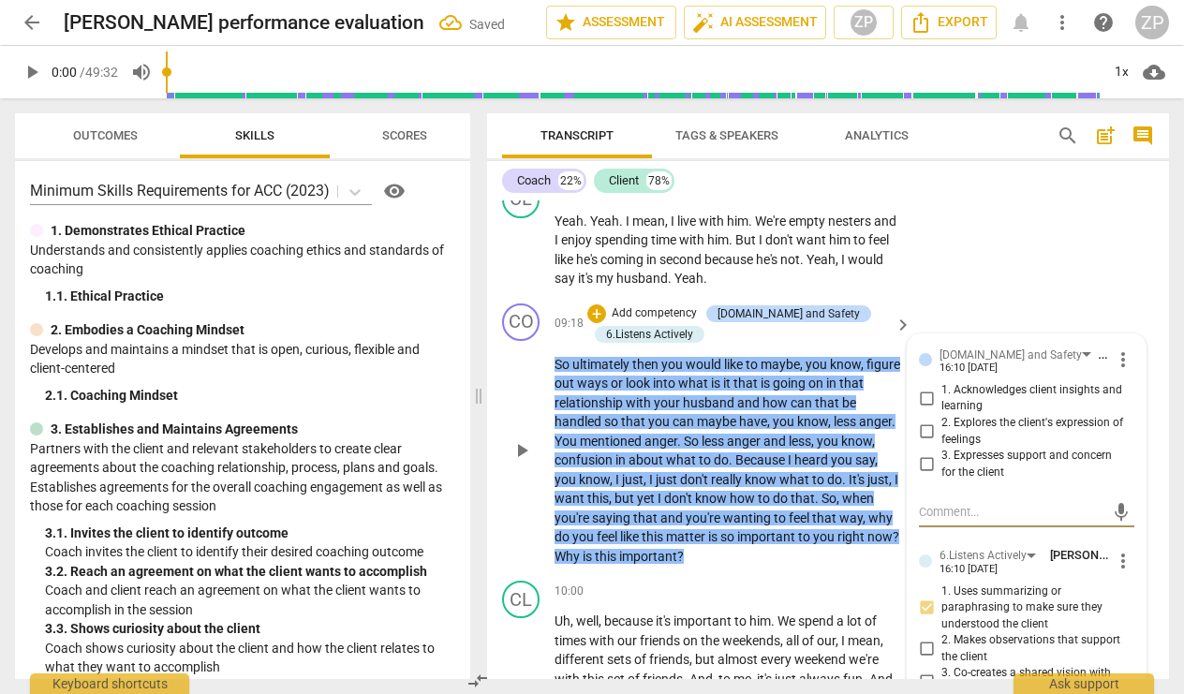
click at [920, 453] on input "3. Expresses support and concern for the client" at bounding box center [926, 464] width 30 height 22
checkbox input "true"
click at [664, 305] on p "Add competency" at bounding box center [654, 313] width 89 height 17
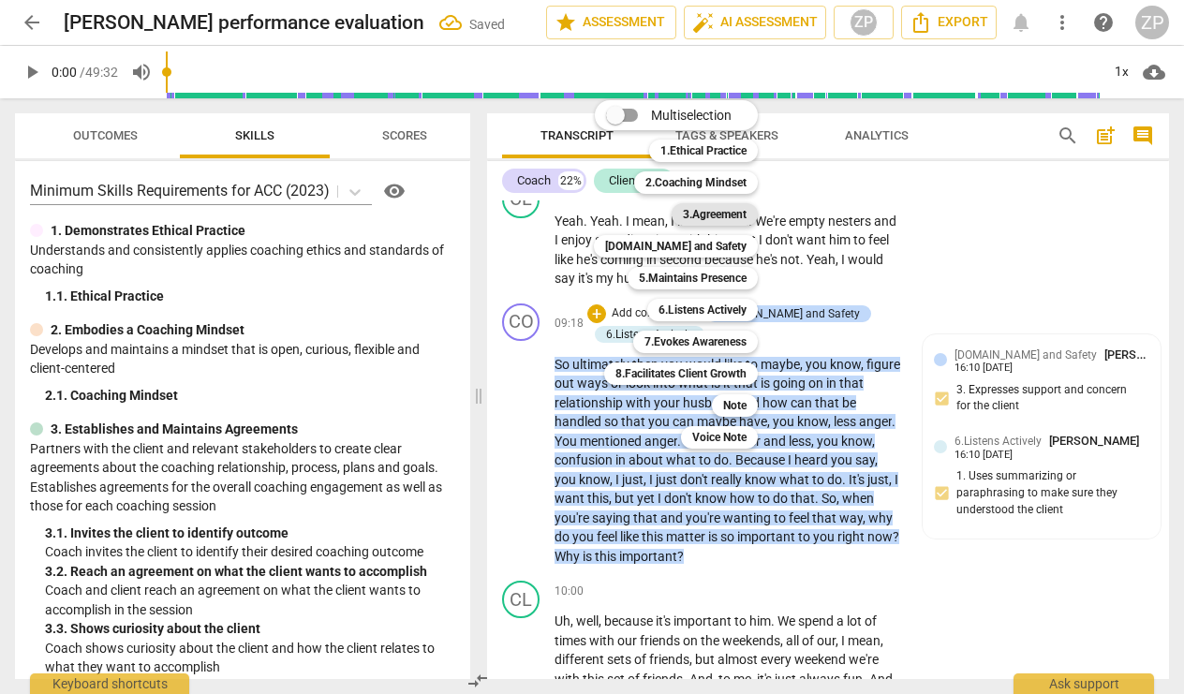
click at [688, 212] on b "3.Agreement" at bounding box center [715, 214] width 64 height 22
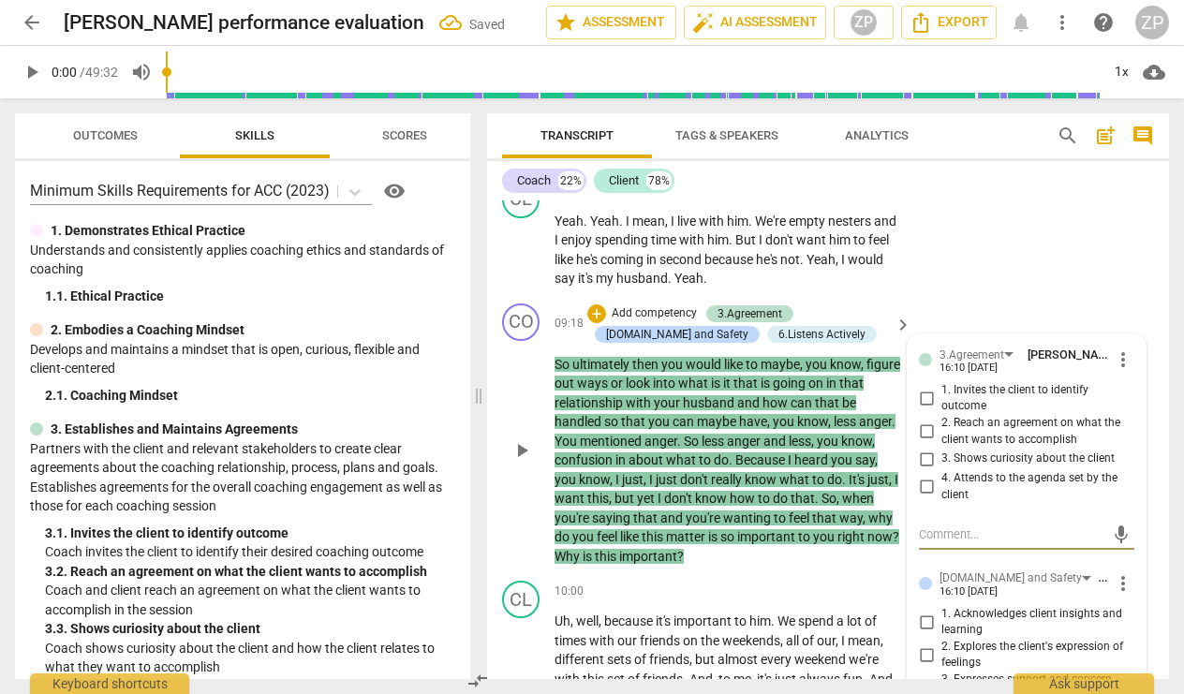
click at [970, 450] on span "3. Shows curiosity about the client" at bounding box center [1027, 458] width 173 height 17
click at [941, 448] on input "3. Shows curiosity about the client" at bounding box center [926, 459] width 30 height 22
checkbox input "true"
click at [906, 296] on div "CO play_arrow pause 09:18 + Add competency 3.Agreement [DOMAIN_NAME] and Safety…" at bounding box center [828, 435] width 682 height 278
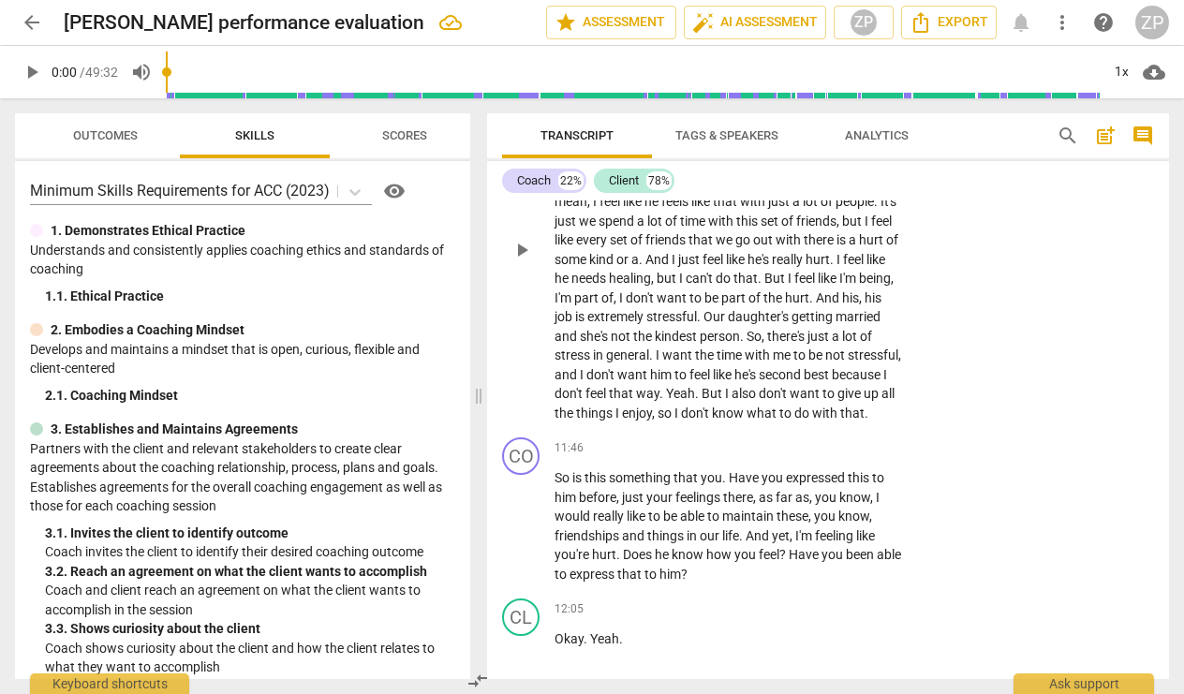
scroll to position [3590, 0]
click at [847, 439] on p "Add competency" at bounding box center [844, 447] width 89 height 17
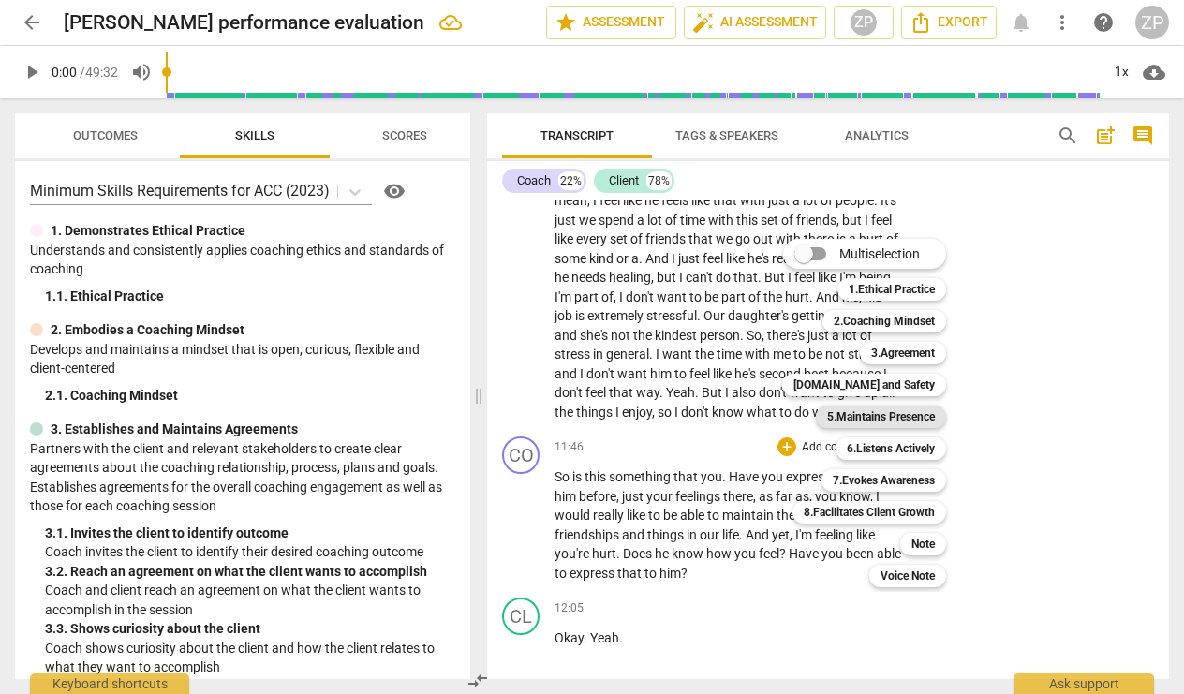
click at [848, 414] on b "5.Maintains Presence" at bounding box center [881, 416] width 108 height 22
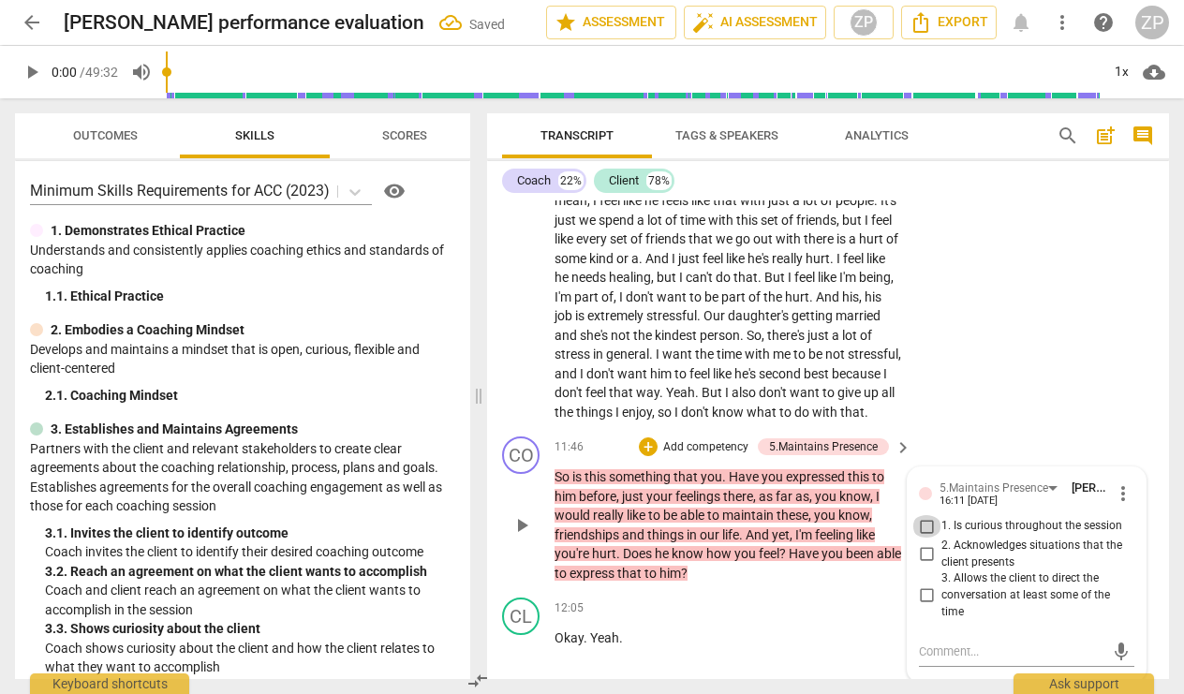
click at [926, 515] on input "1. Is curious throughout the session" at bounding box center [926, 526] width 30 height 22
checkbox input "true"
click at [926, 543] on input "2. Acknowledges situations that the client presents" at bounding box center [926, 554] width 30 height 22
checkbox input "true"
click at [925, 584] on input "3. Allows the client to direct the conversation at least some of the time" at bounding box center [926, 595] width 30 height 22
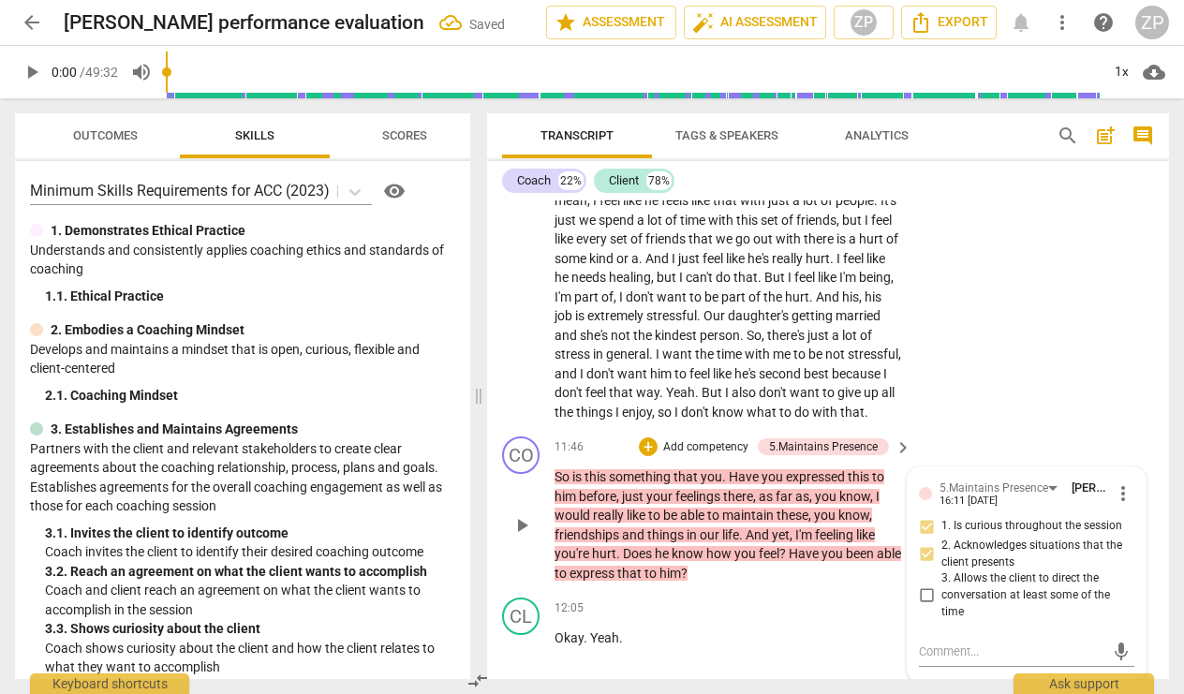
checkbox input "true"
click at [948, 390] on div "CL play_arrow pause 10:00 + Add competency keyboard_arrow_right Uh , well , bec…" at bounding box center [828, 232] width 682 height 391
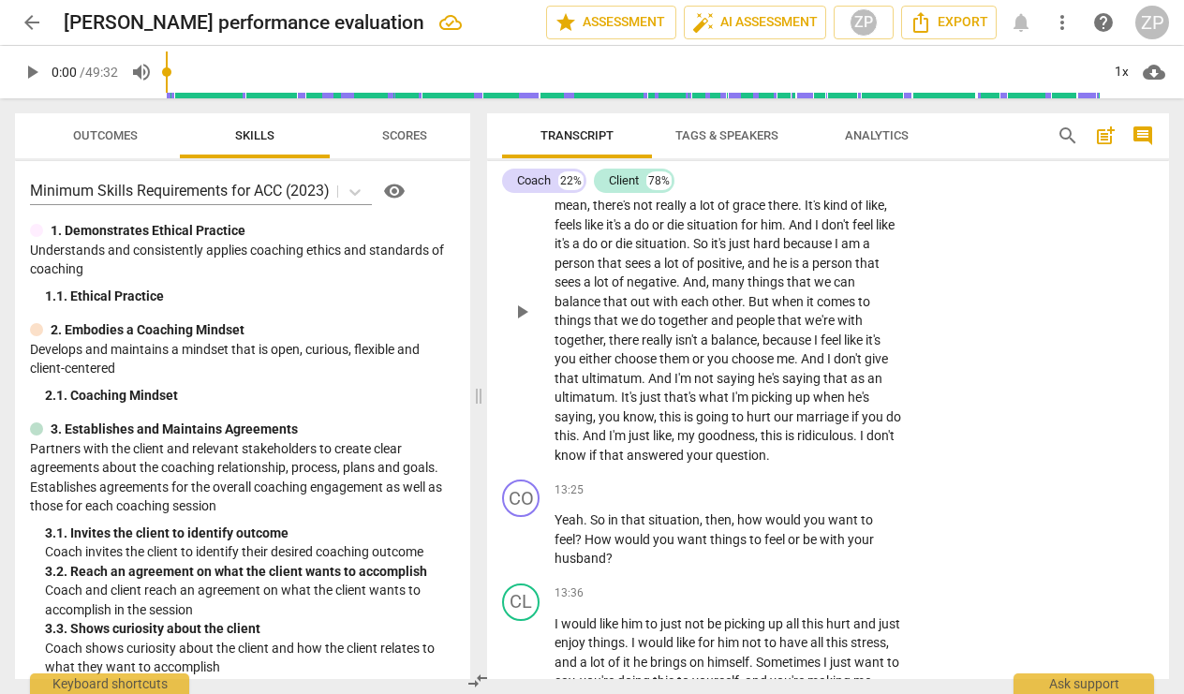
scroll to position [4227, 0]
click at [841, 481] on p "Add competency" at bounding box center [844, 489] width 89 height 17
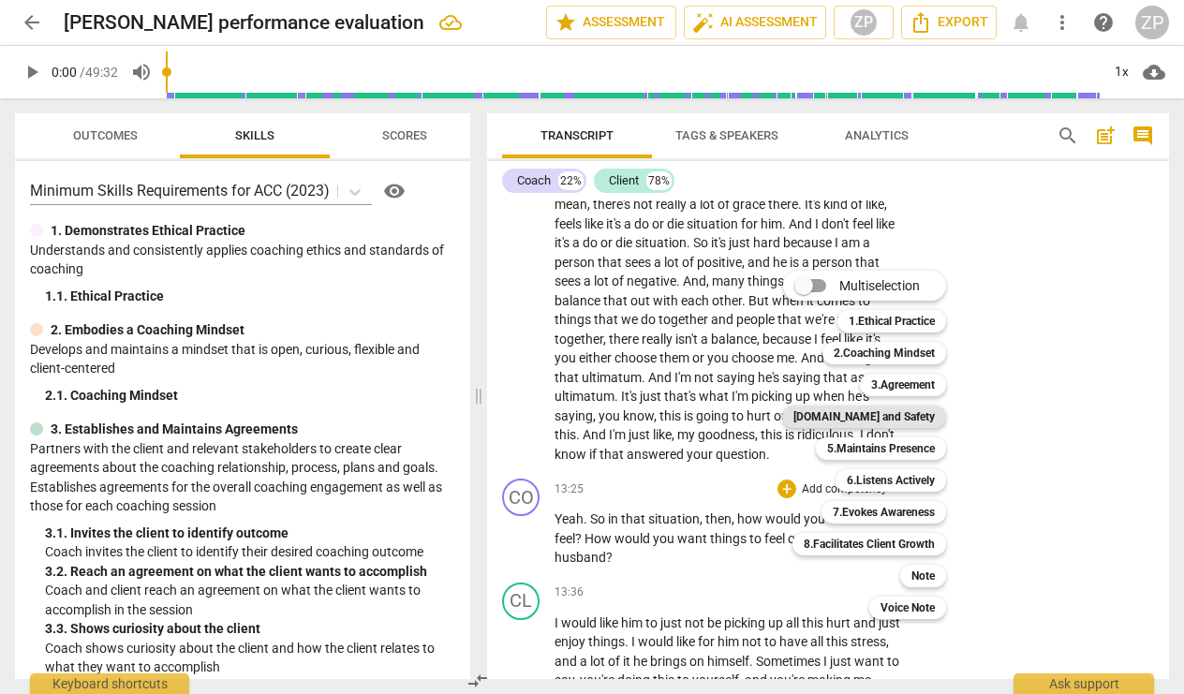
click at [863, 420] on b "[DOMAIN_NAME] and Safety" at bounding box center [863, 416] width 141 height 22
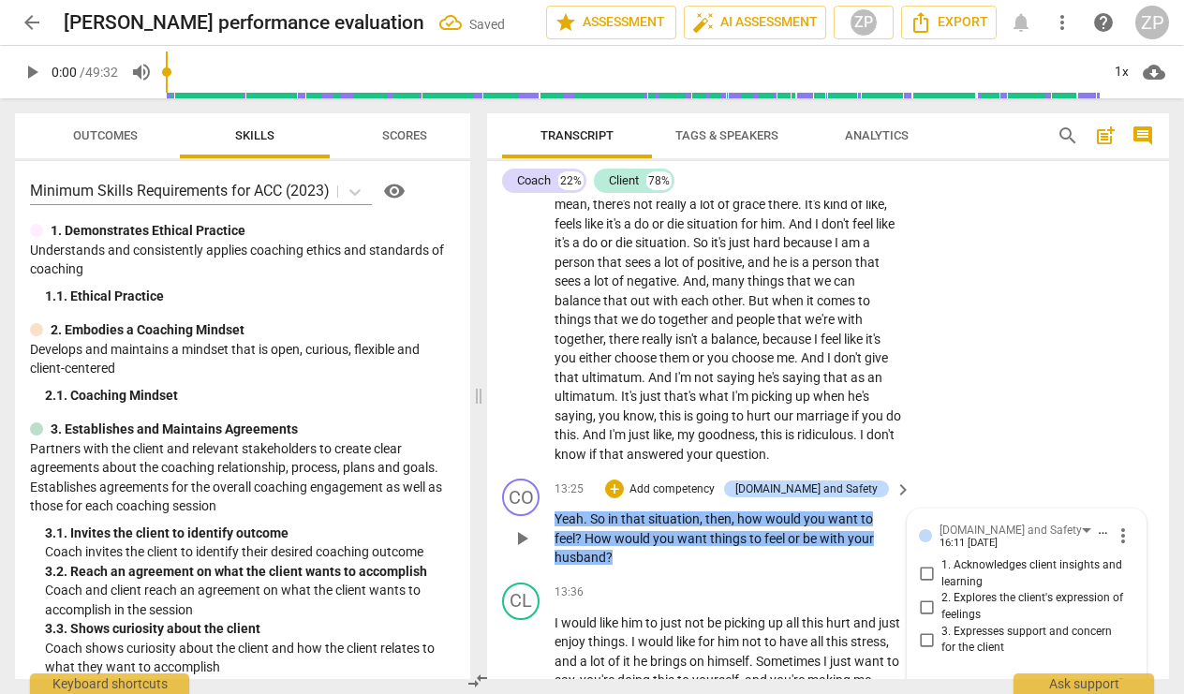
click at [922, 596] on input "2. Explores the client's expression of feelings" at bounding box center [926, 607] width 30 height 22
checkbox input "true"
click at [953, 405] on div "CL play_arrow pause 12:11 + Add competency keyboard_arrow_right It depends on w…" at bounding box center [828, 294] width 682 height 353
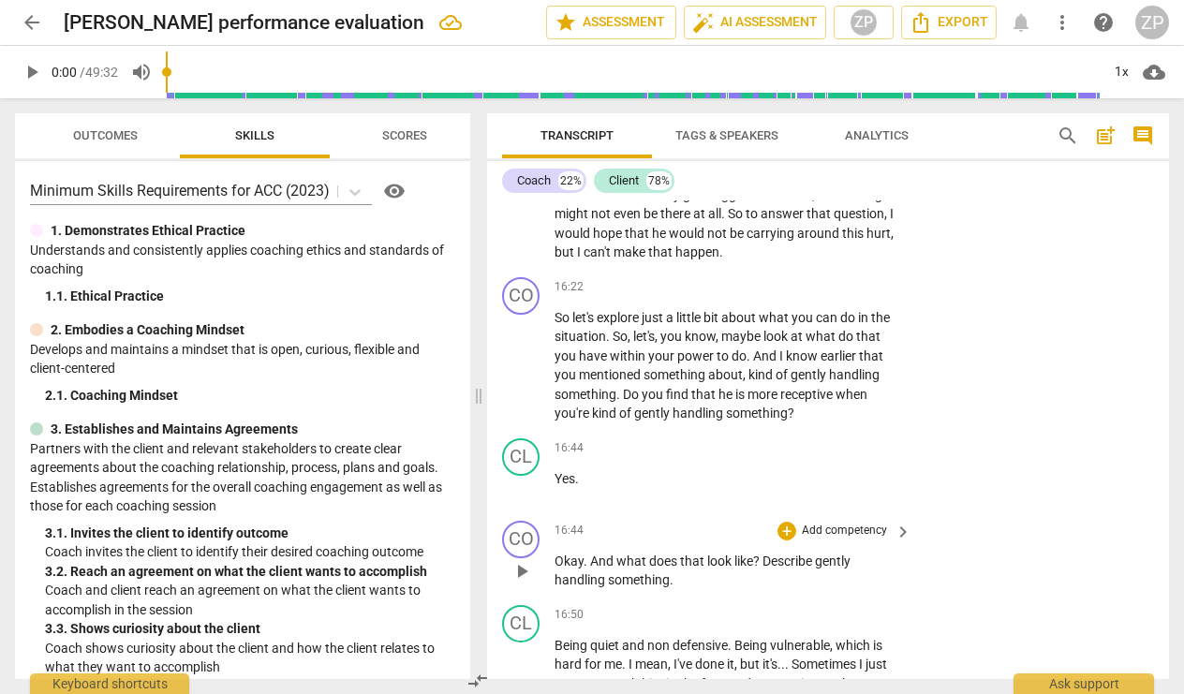
scroll to position [5258, 0]
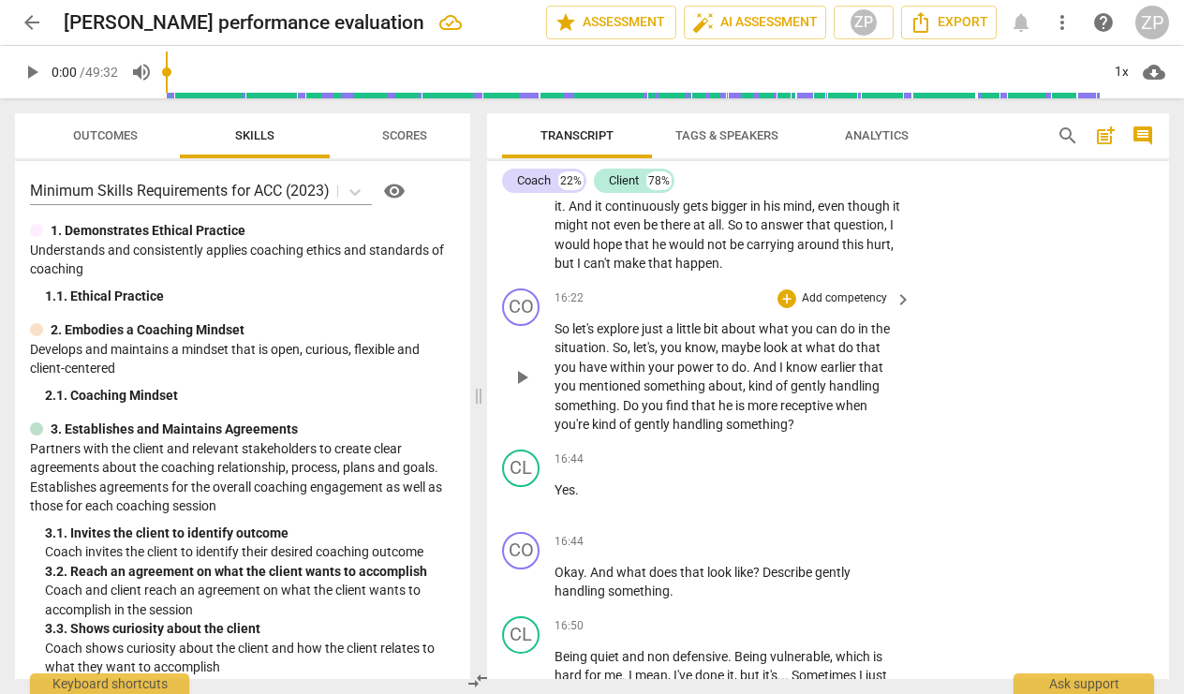
click at [861, 290] on p "Add competency" at bounding box center [844, 298] width 89 height 17
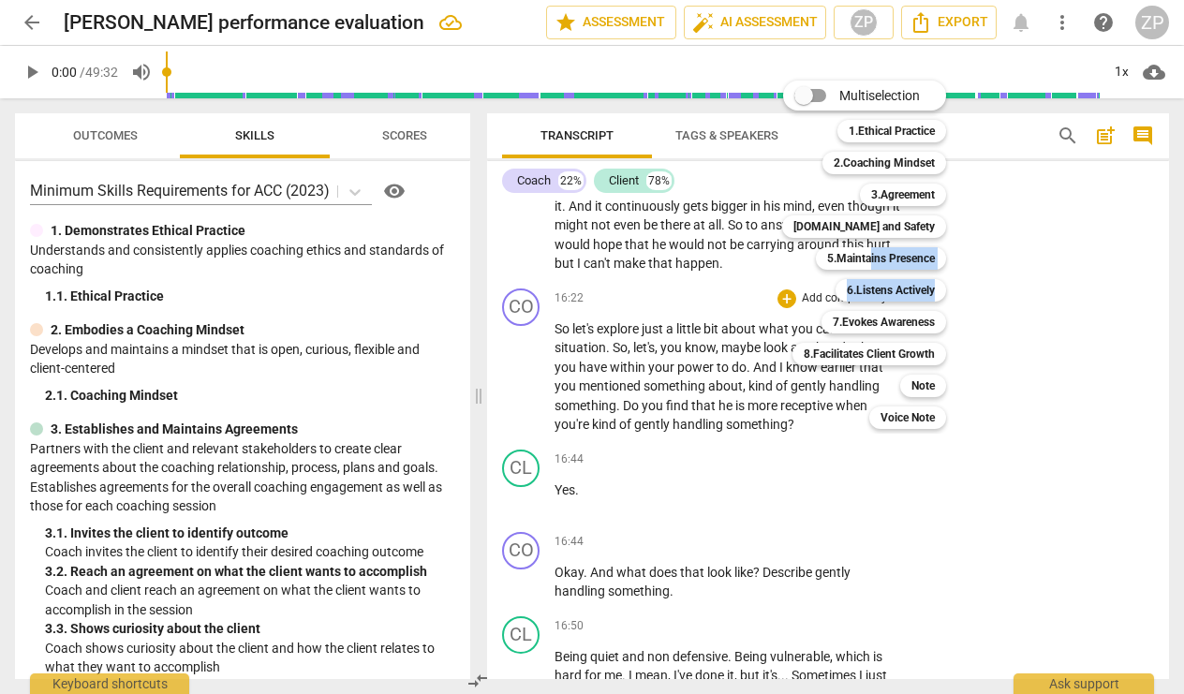
drag, startPoint x: 868, startPoint y: 256, endPoint x: 908, endPoint y: 303, distance: 62.5
click at [903, 303] on div "Multiselection m 1.Ethical Practice 1 2.Coaching Mindset 2 3.Agreement 3 [DOMAI…" at bounding box center [877, 255] width 207 height 358
click at [909, 321] on b "7.Evokes Awareness" at bounding box center [883, 322] width 102 height 22
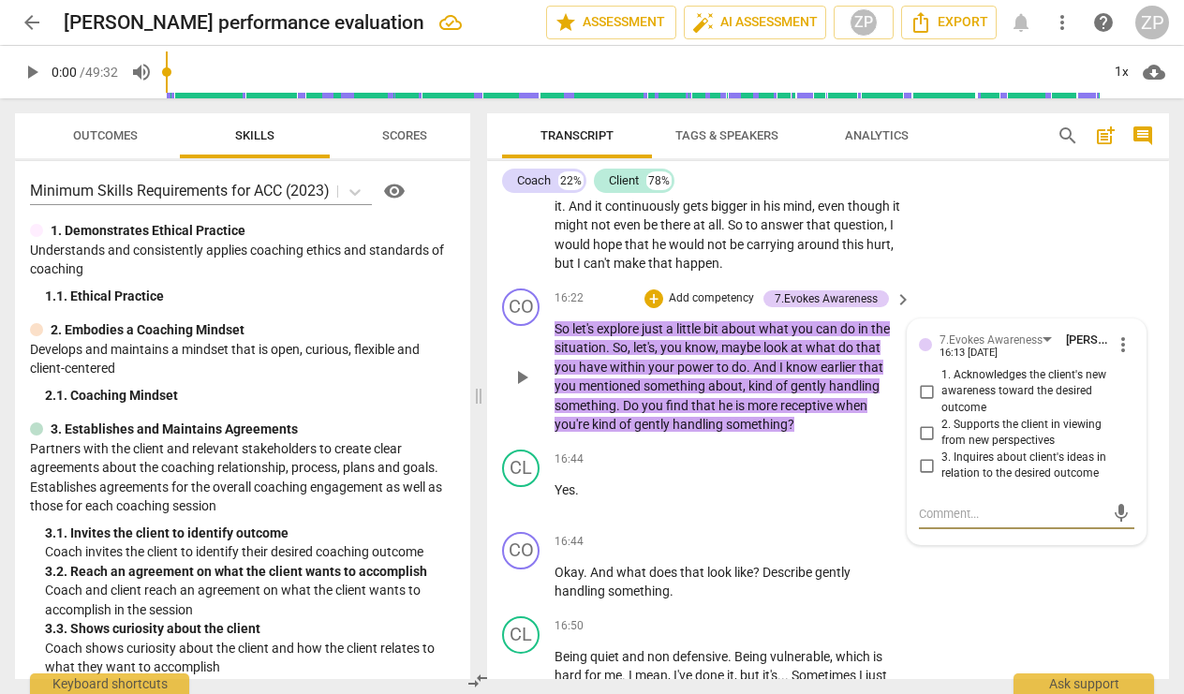
click at [926, 454] on input "3. Inquires about client's ideas in relation to the desired outcome" at bounding box center [926, 465] width 30 height 22
checkbox input "true"
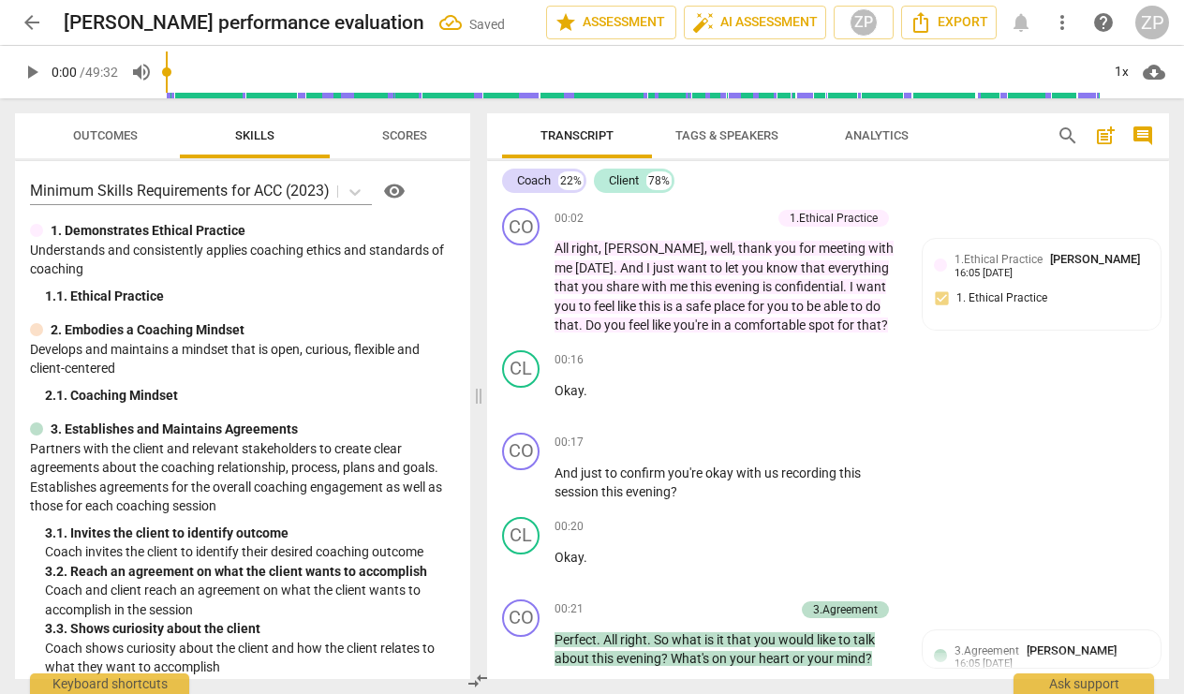
scroll to position [0, 0]
click at [1110, 137] on span "post_add" at bounding box center [1105, 136] width 22 height 22
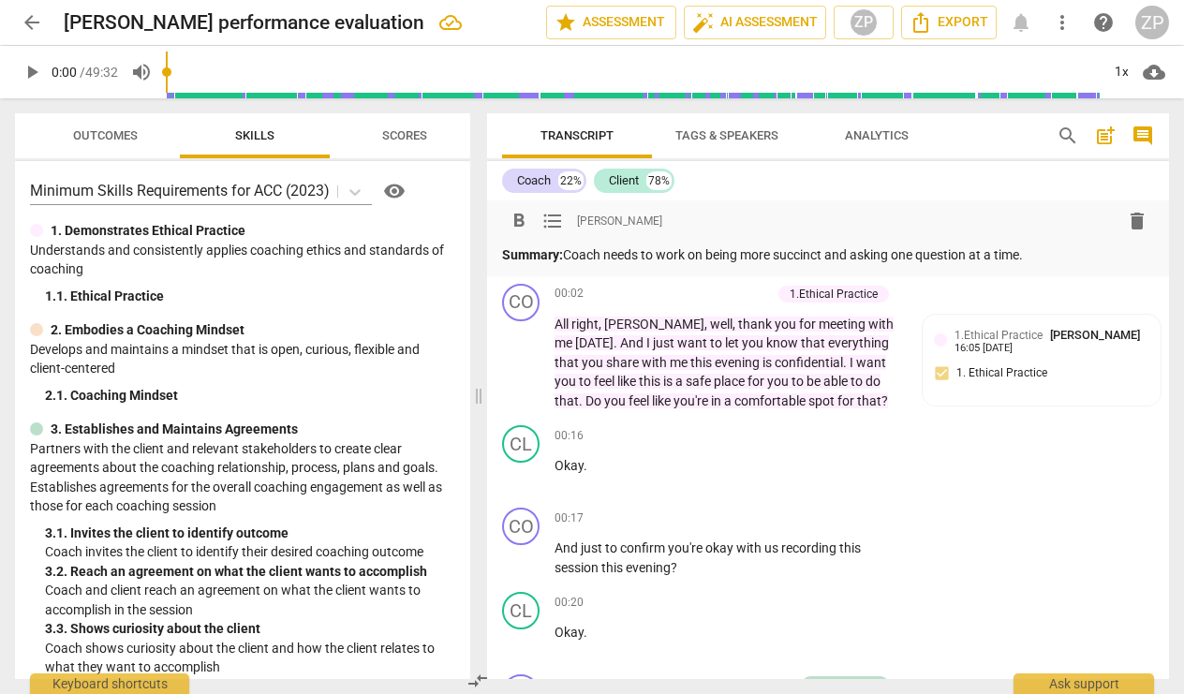
click at [842, 184] on div "Coach 22% Client 78%" at bounding box center [828, 181] width 652 height 32
click at [828, 254] on p "Summary: Coach needs to work on being more succinct and asking one question at …" at bounding box center [828, 255] width 652 height 20
click at [965, 191] on div "Coach 22% Client 78%" at bounding box center [828, 181] width 652 height 32
